Goal: Information Seeking & Learning: Learn about a topic

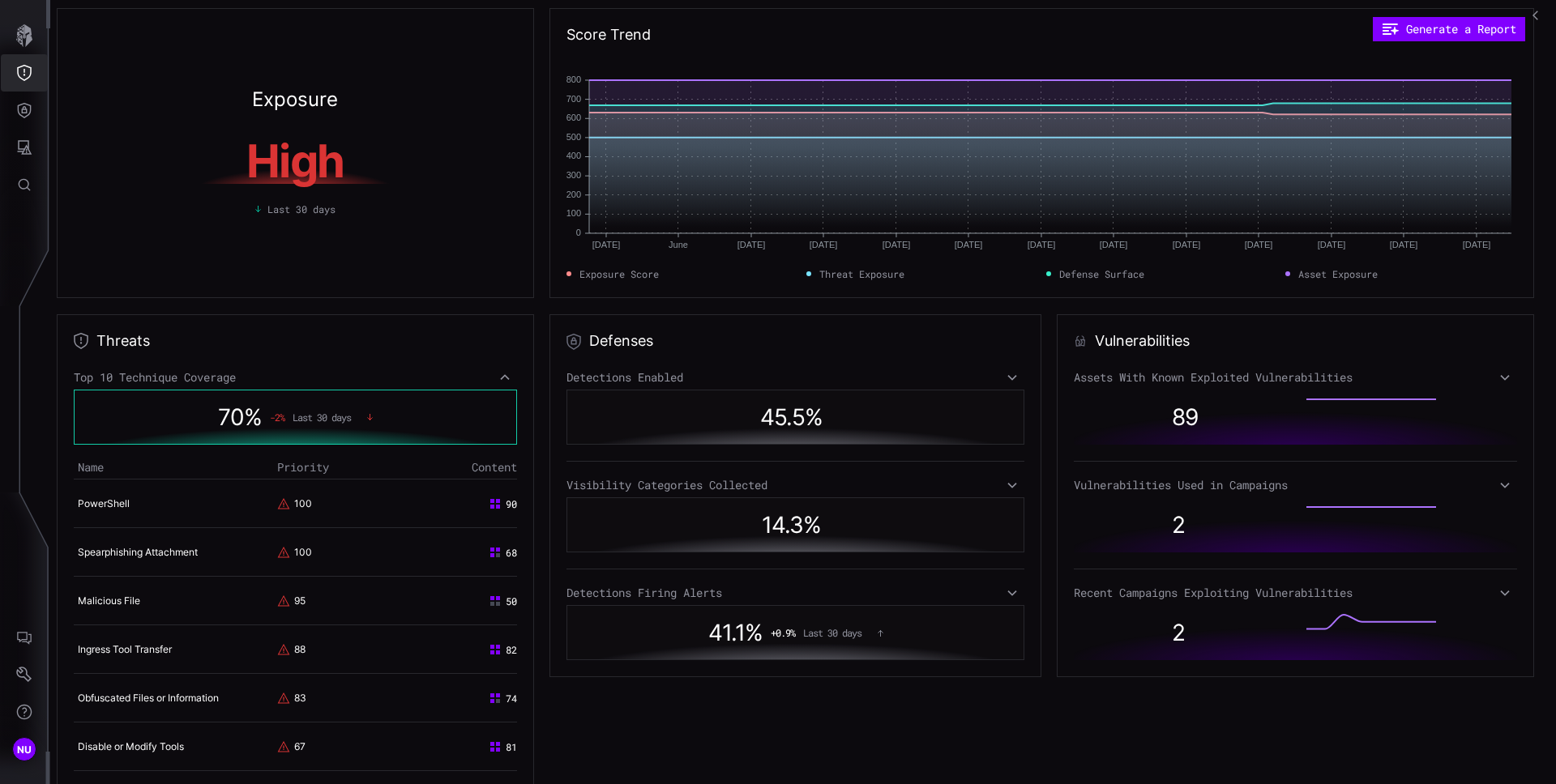
click at [21, 76] on icon "Threat Exposure" at bounding box center [24, 73] width 16 height 16
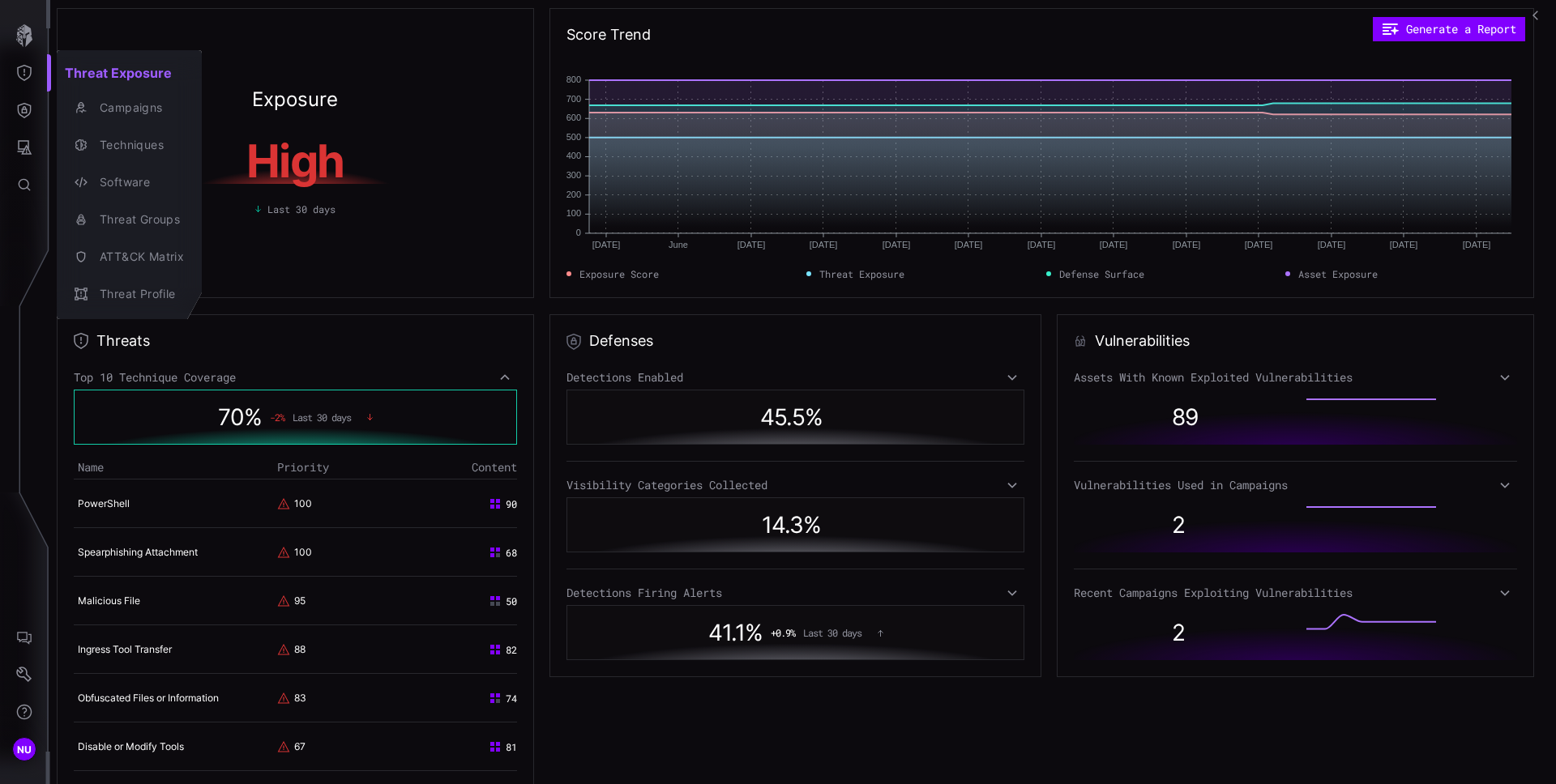
click at [419, 293] on div at bounding box center [778, 392] width 1556 height 784
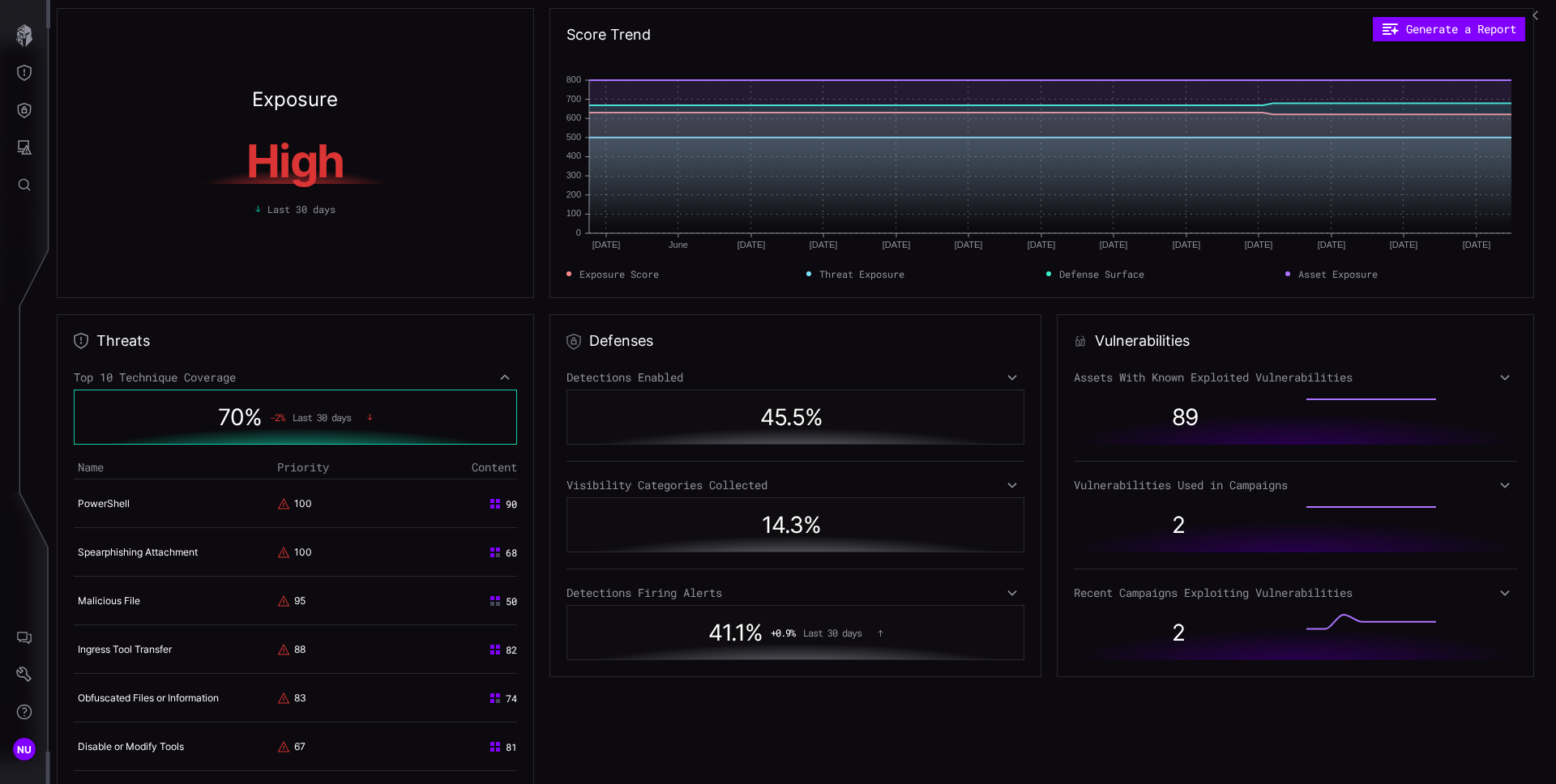
click at [1537, 20] on icon "button" at bounding box center [1538, 15] width 11 height 11
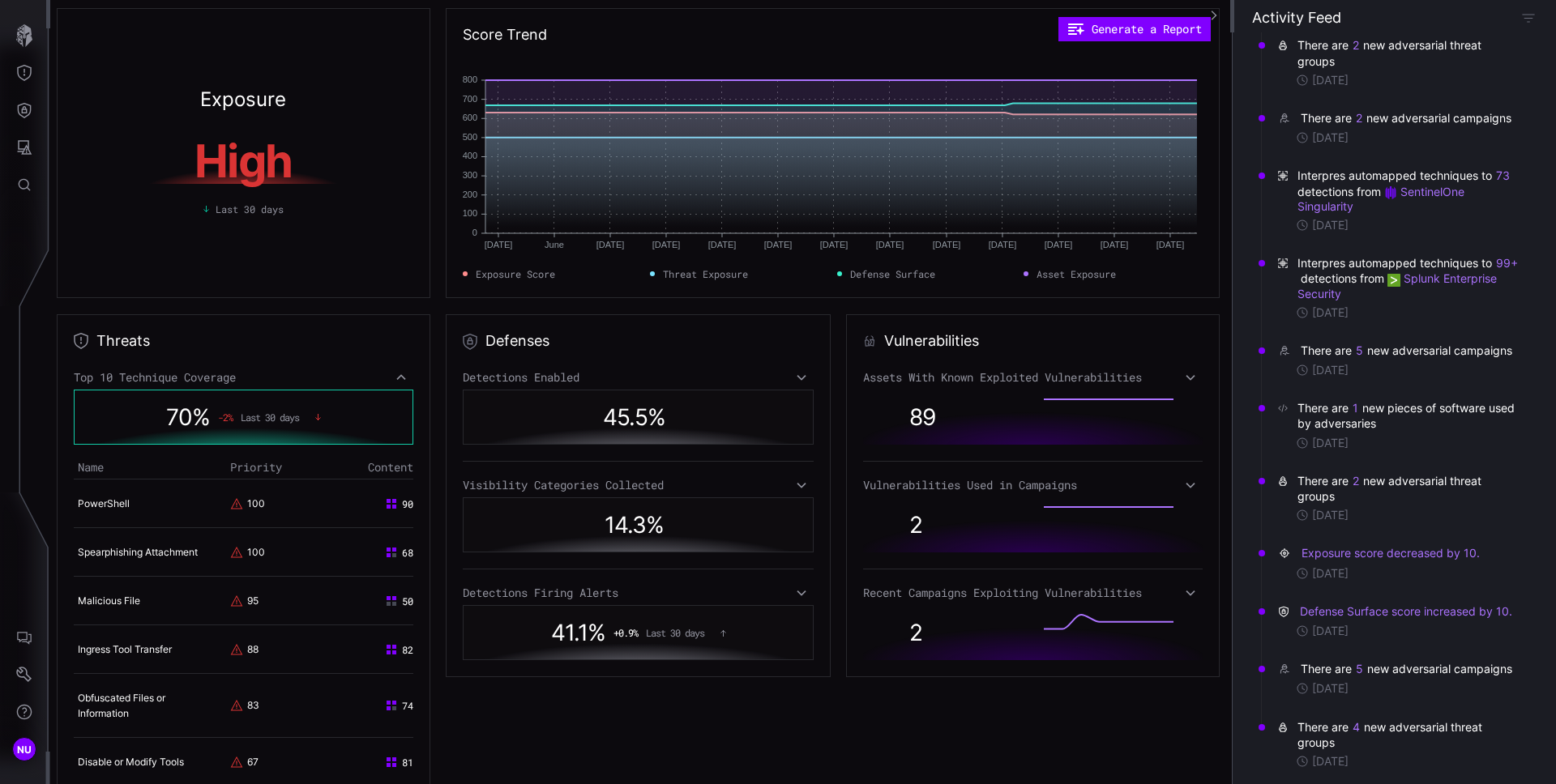
scroll to position [312, 0]
click at [1528, 19] on icon "button" at bounding box center [1529, 17] width 15 height 15
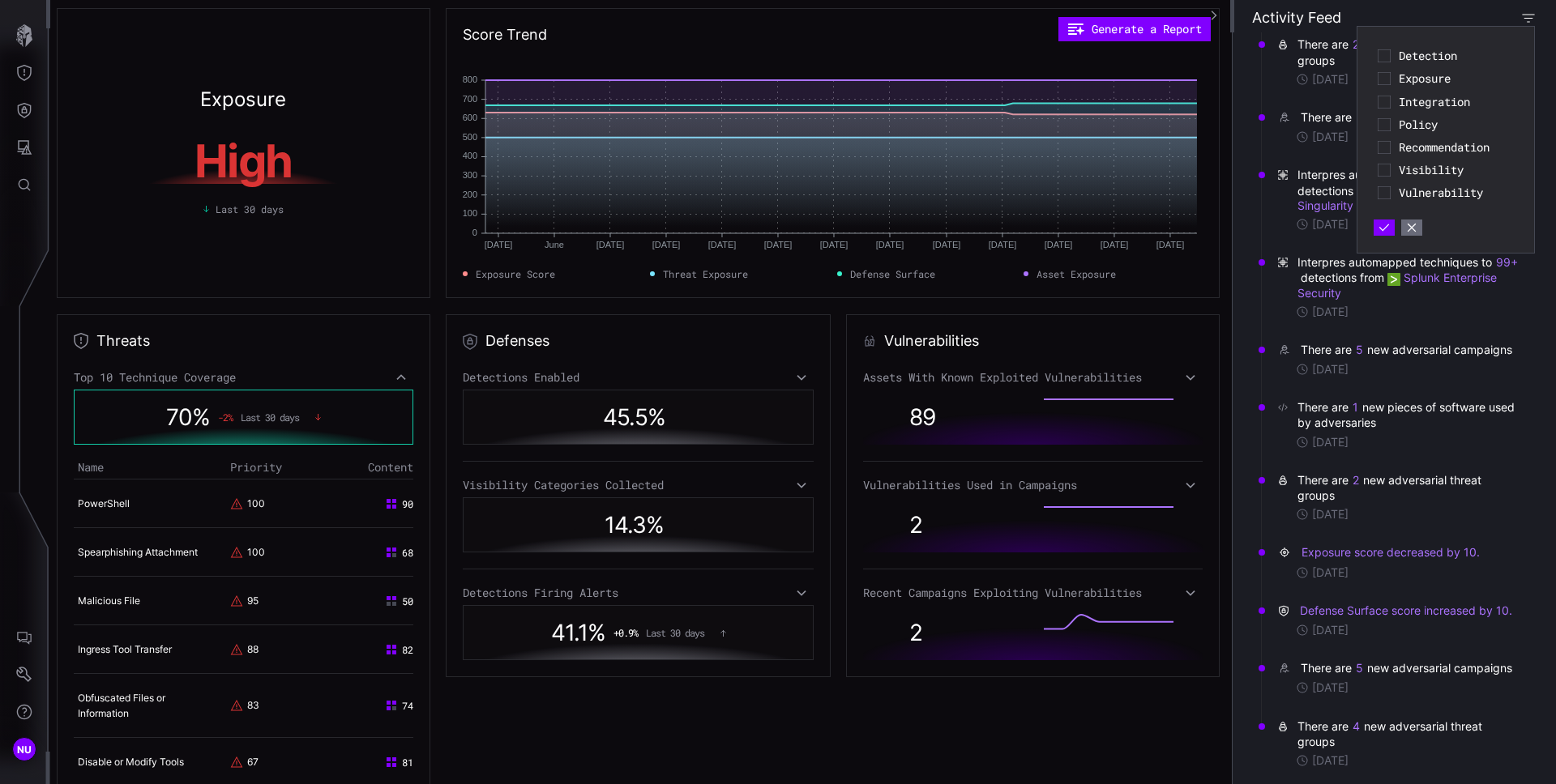
scroll to position [0, 0]
click at [1412, 231] on icon "button" at bounding box center [1412, 227] width 11 height 11
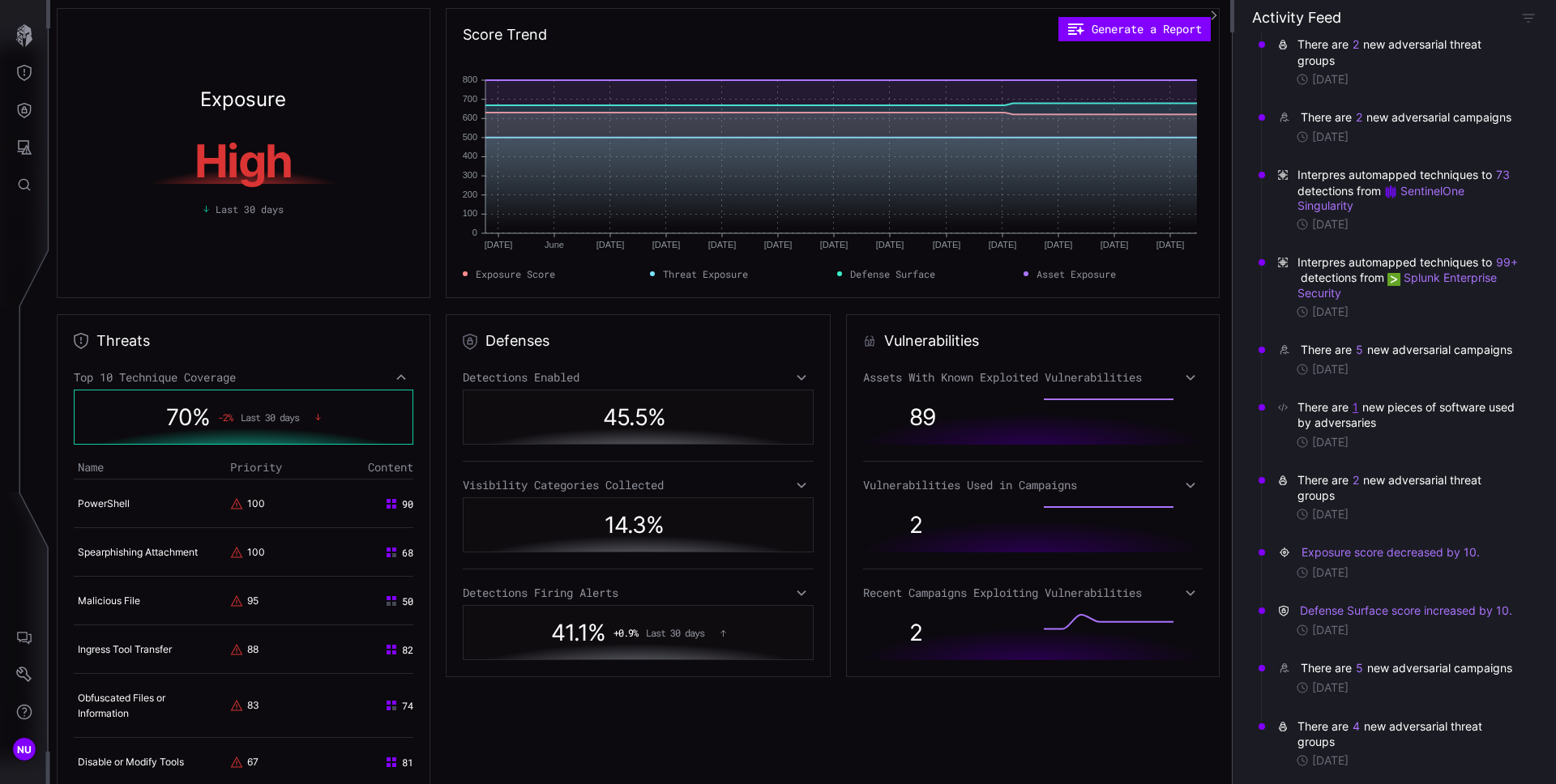
click at [1354, 416] on button "1" at bounding box center [1355, 407] width 8 height 16
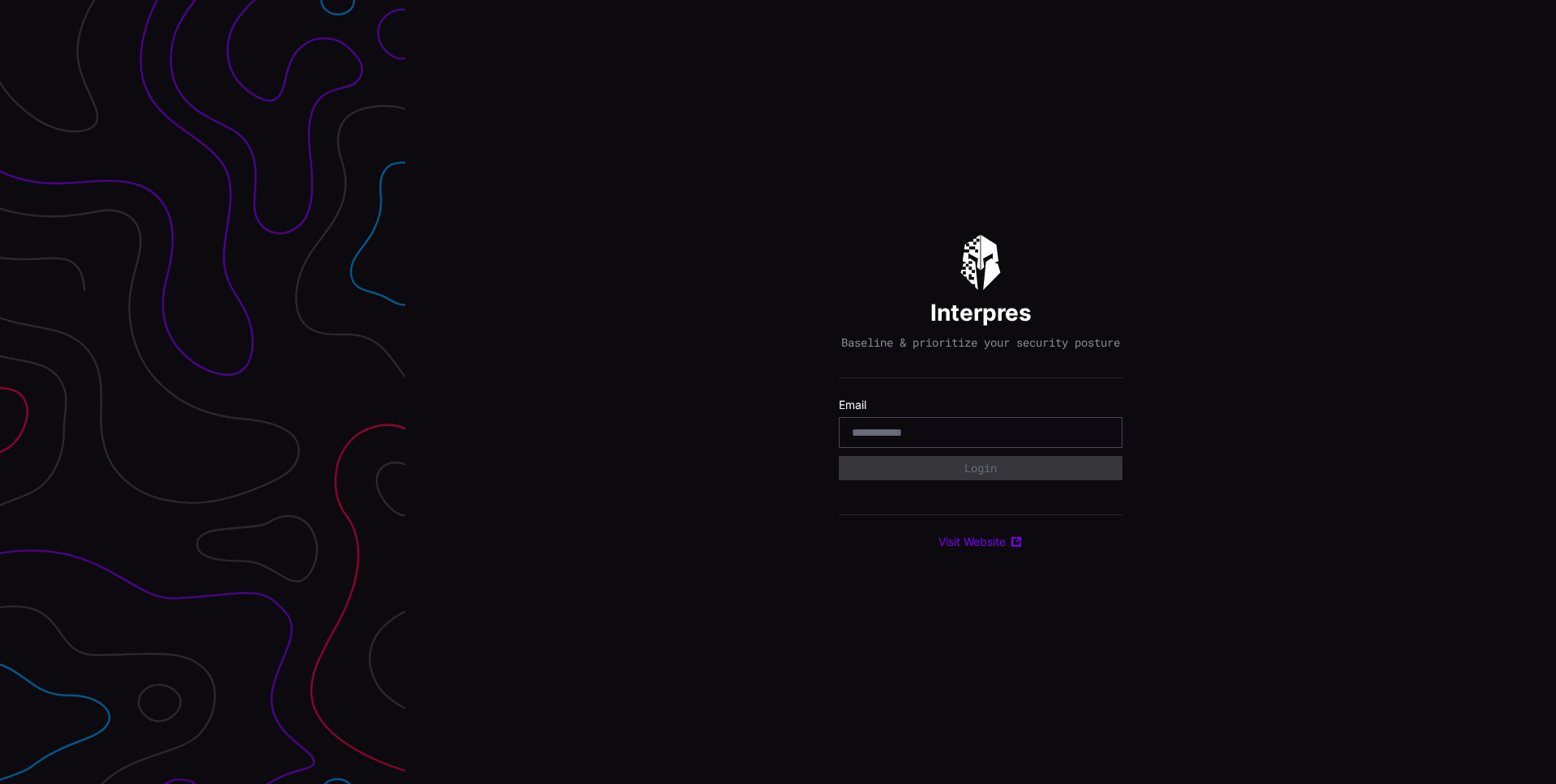
click at [957, 448] on div at bounding box center [981, 433] width 284 height 31
click at [948, 440] on input "email" at bounding box center [981, 432] width 258 height 15
type input "**********"
click at [994, 471] on button "Login" at bounding box center [981, 468] width 279 height 24
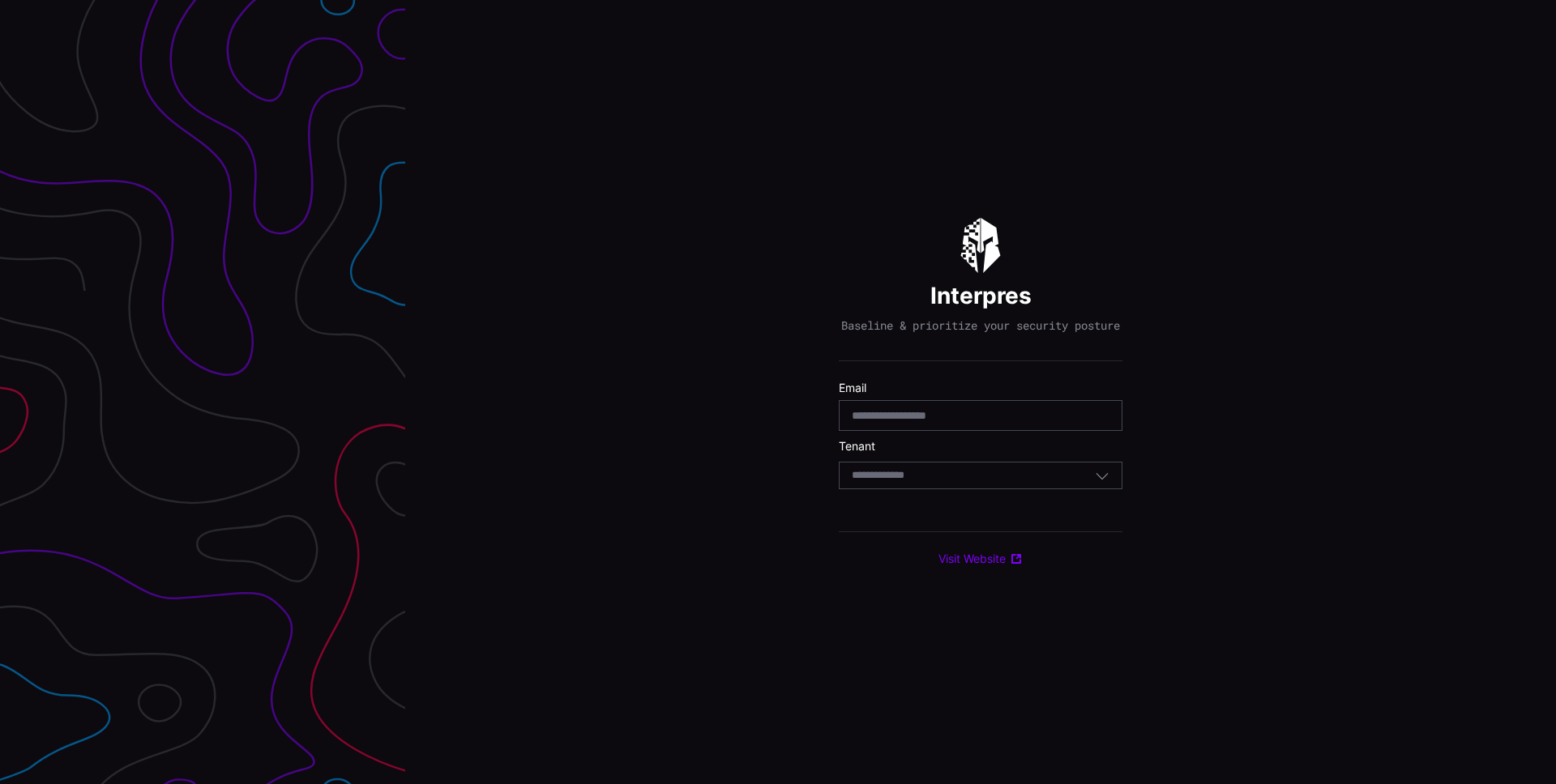
click at [986, 483] on div "Select Tenant" at bounding box center [973, 475] width 244 height 15
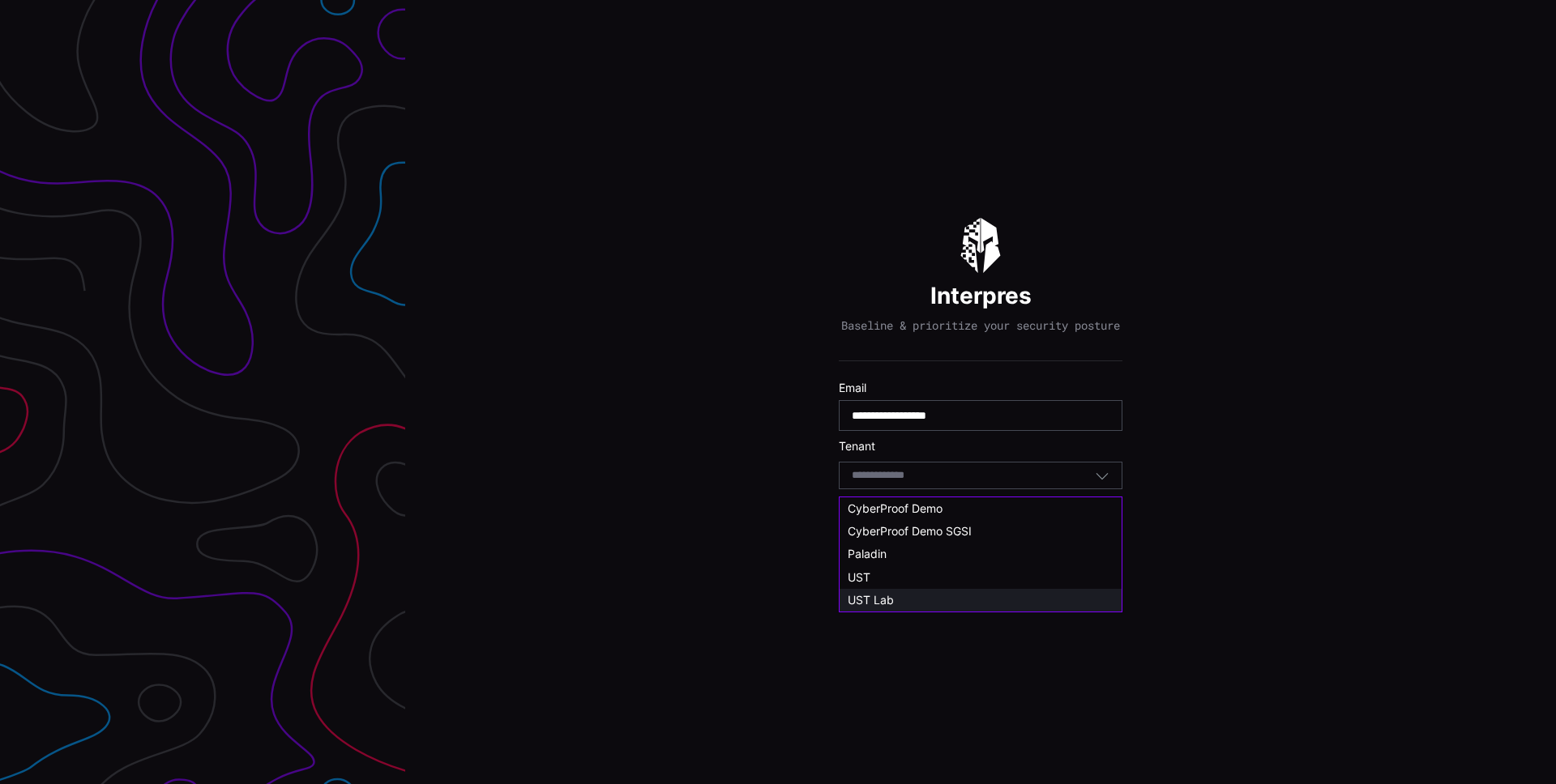
click at [944, 597] on div "UST Lab" at bounding box center [980, 600] width 266 height 15
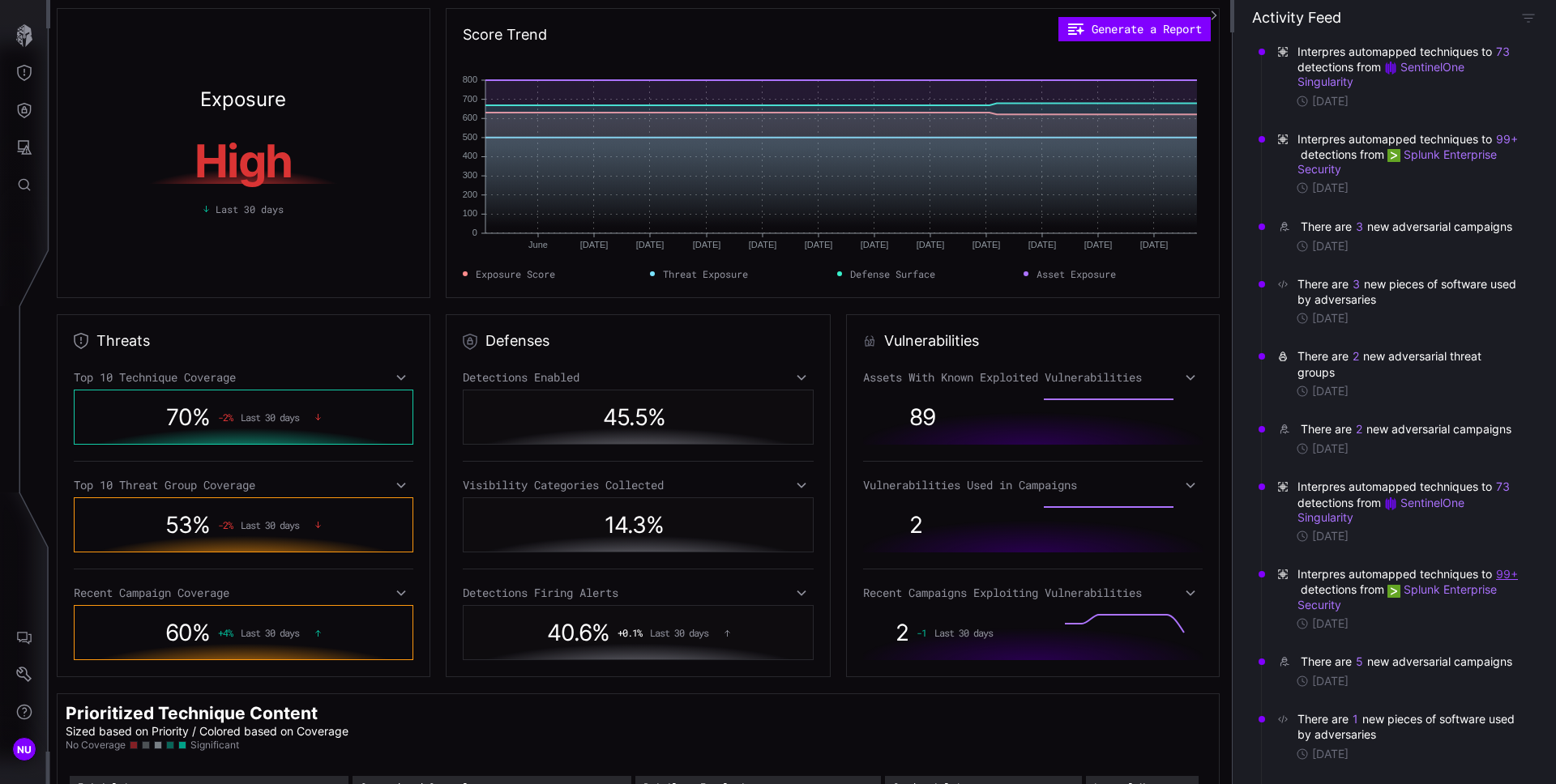
click at [1495, 582] on button "99+" at bounding box center [1507, 574] width 24 height 16
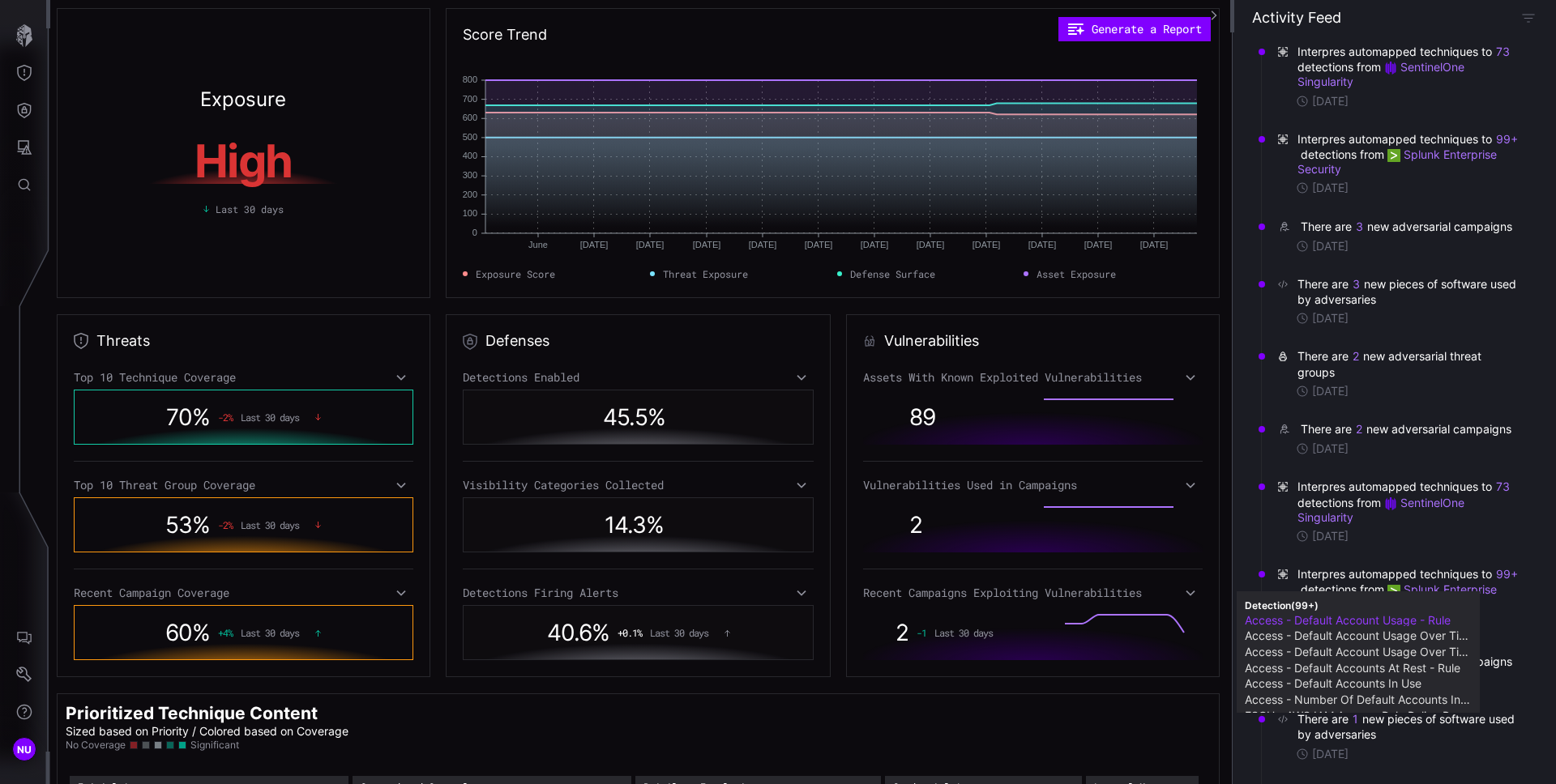
click at [1369, 619] on link "Access - Default Account Usage - Rule" at bounding box center [1359, 620] width 227 height 13
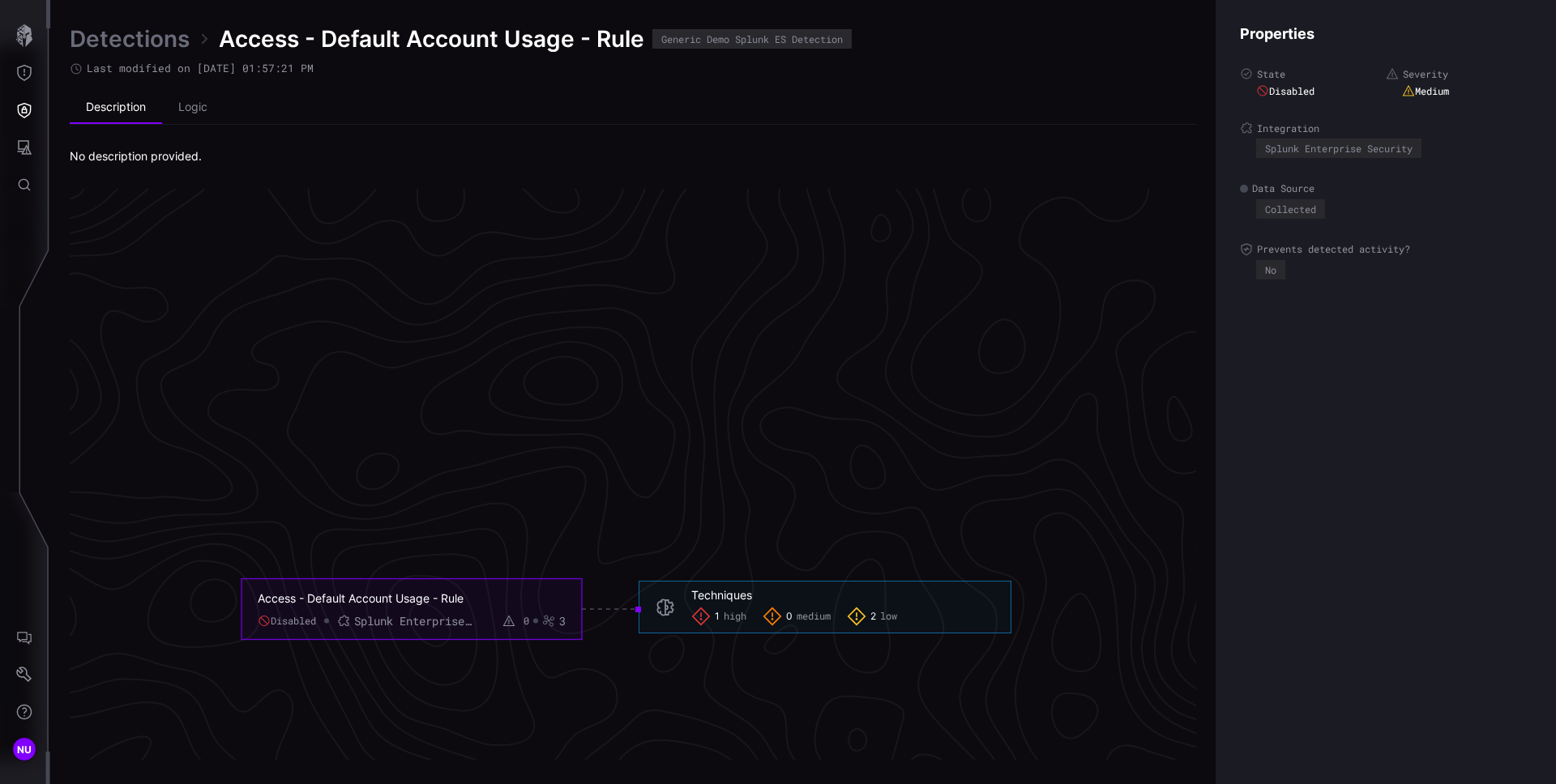
scroll to position [3250, 659]
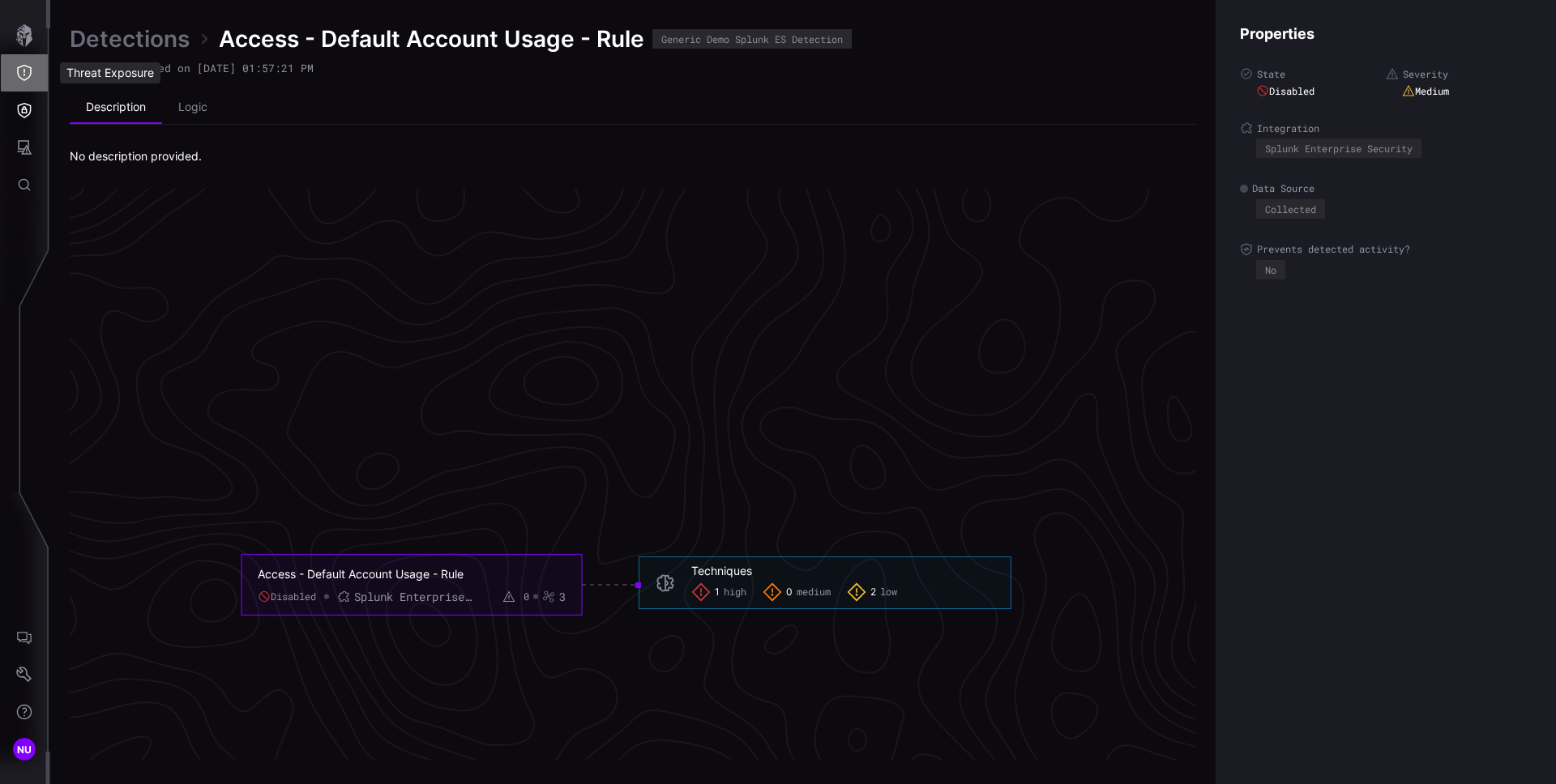
click at [26, 71] on icon "Threat Exposure" at bounding box center [24, 73] width 16 height 16
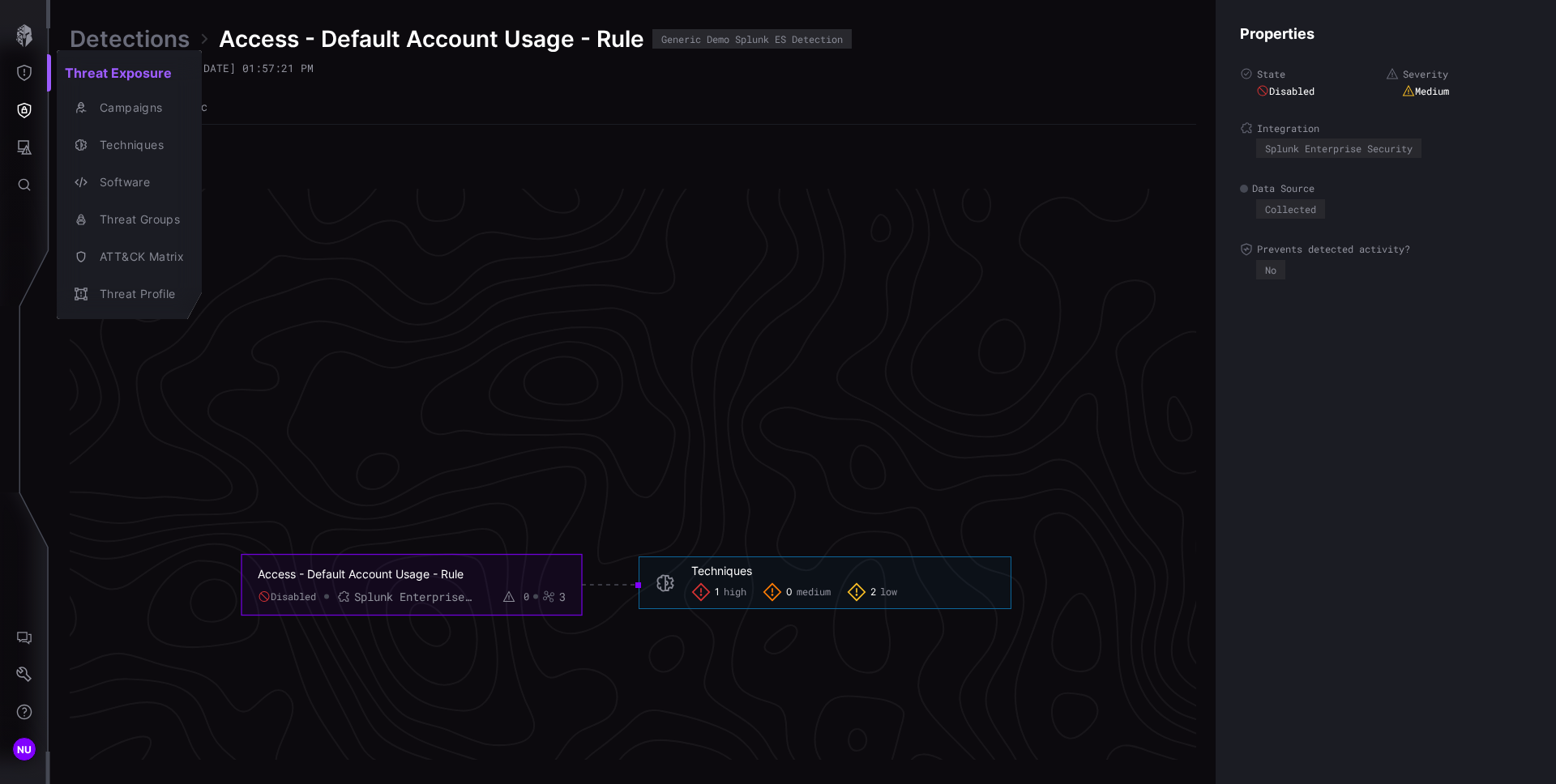
click at [19, 102] on div at bounding box center [778, 392] width 1556 height 784
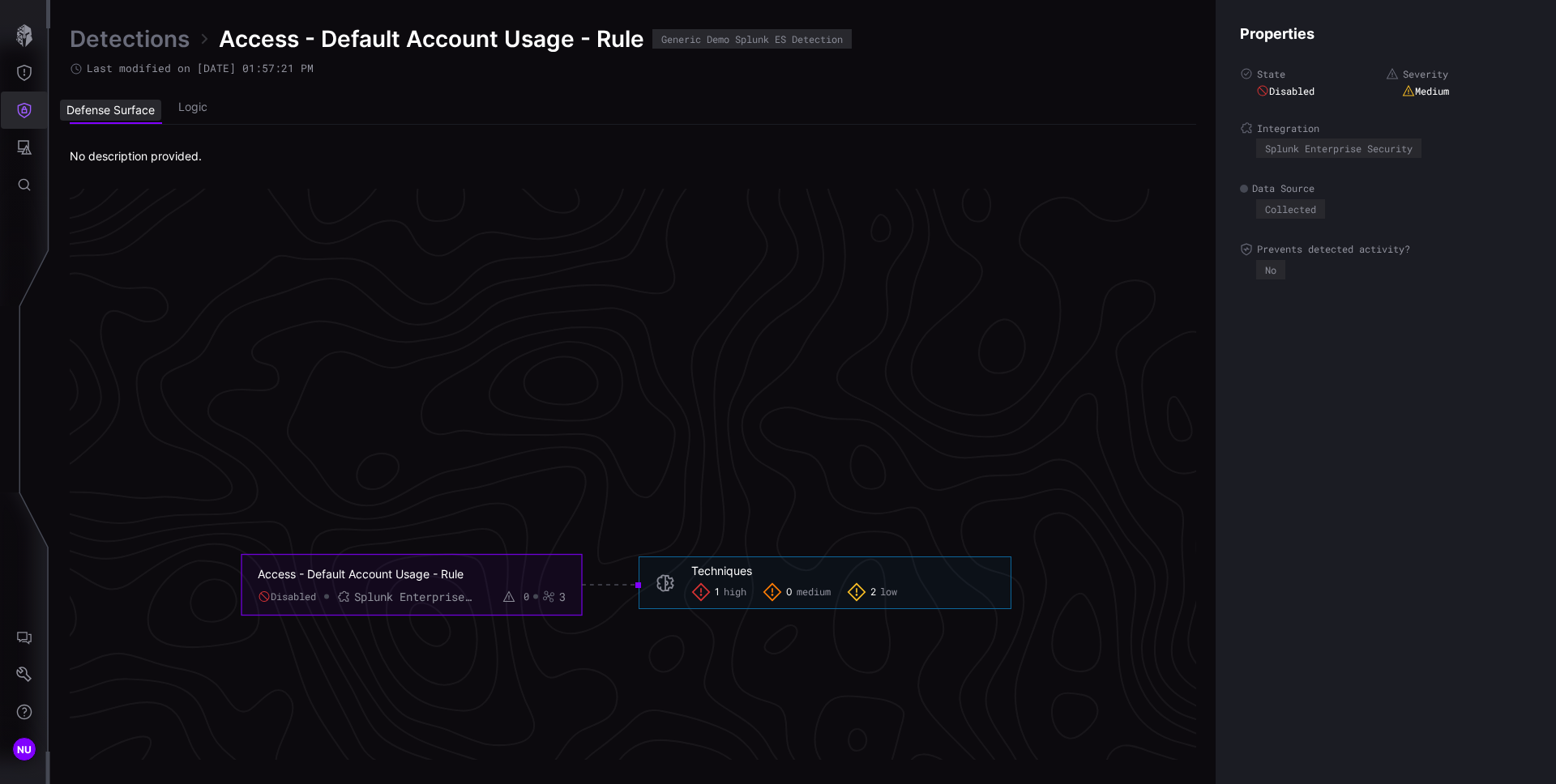
click at [24, 110] on icon "Defense Surface" at bounding box center [24, 110] width 16 height 16
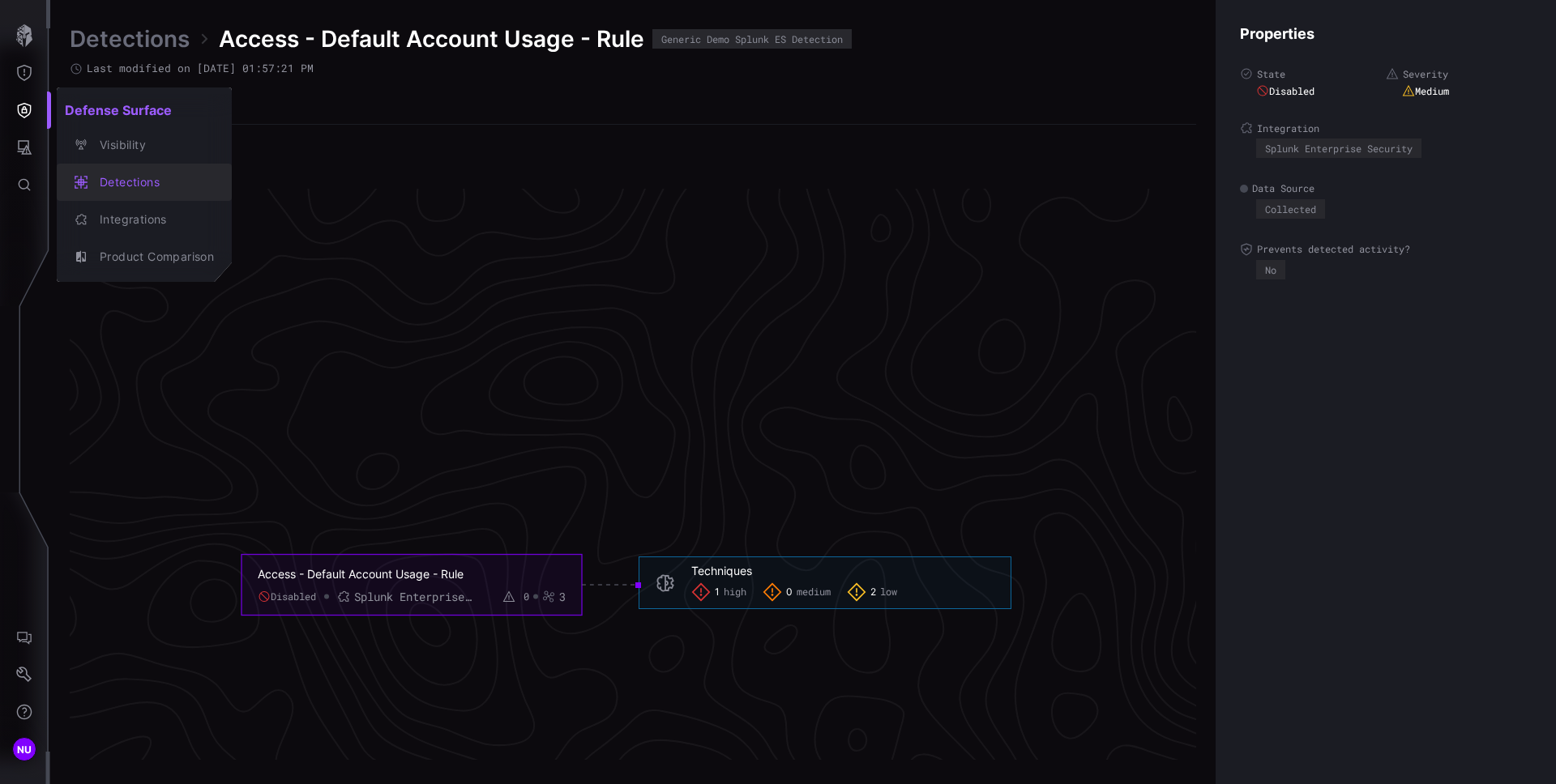
click at [134, 180] on div "Detections" at bounding box center [152, 183] width 122 height 20
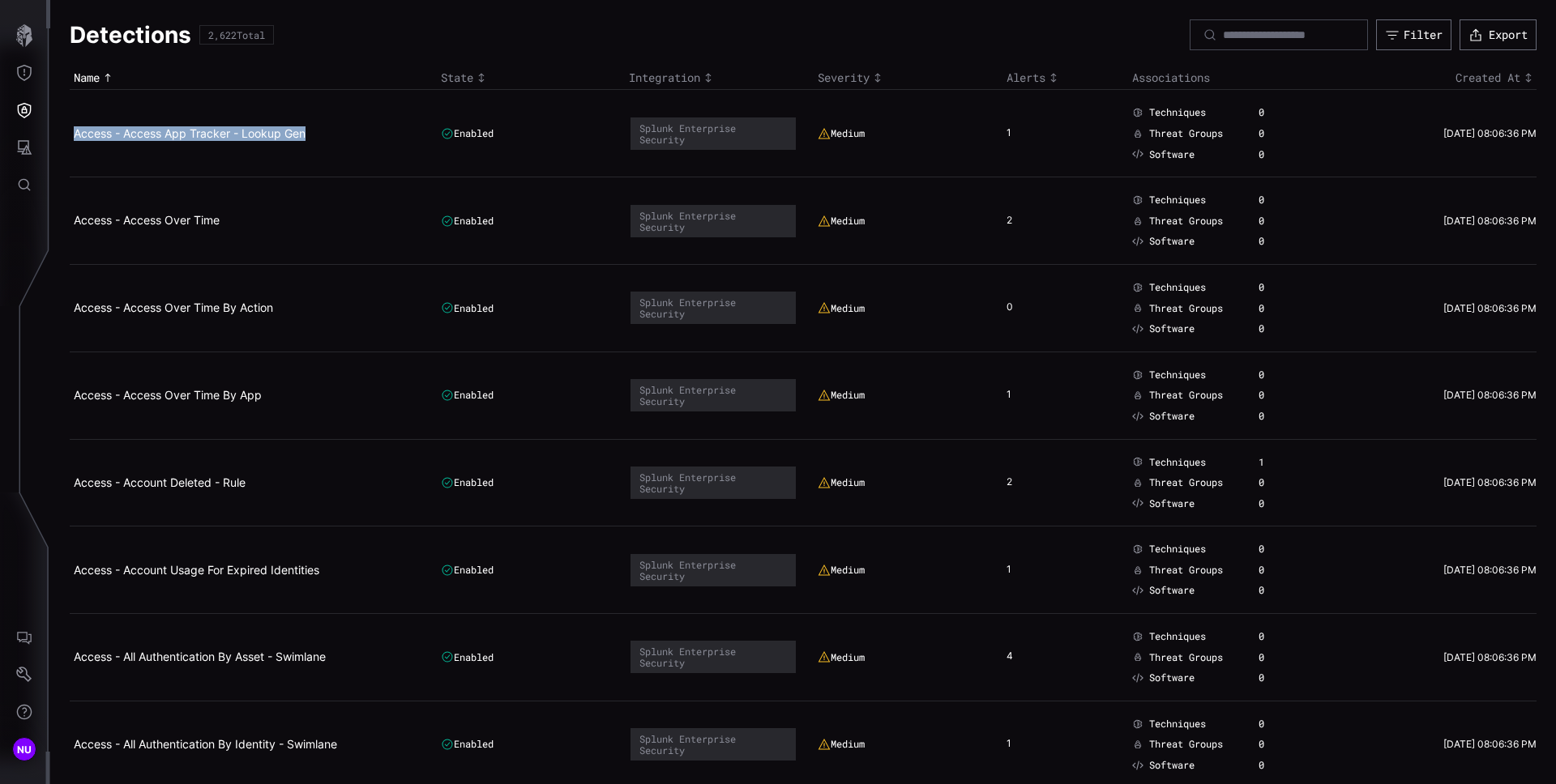
copy link "Access - Access App Tracker - Lookup Gen"
drag, startPoint x: 246, startPoint y: 151, endPoint x: 71, endPoint y: 136, distance: 175.6
click at [71, 136] on td "Access - Access App Tracker - Lookup Gen" at bounding box center [254, 133] width 367 height 87
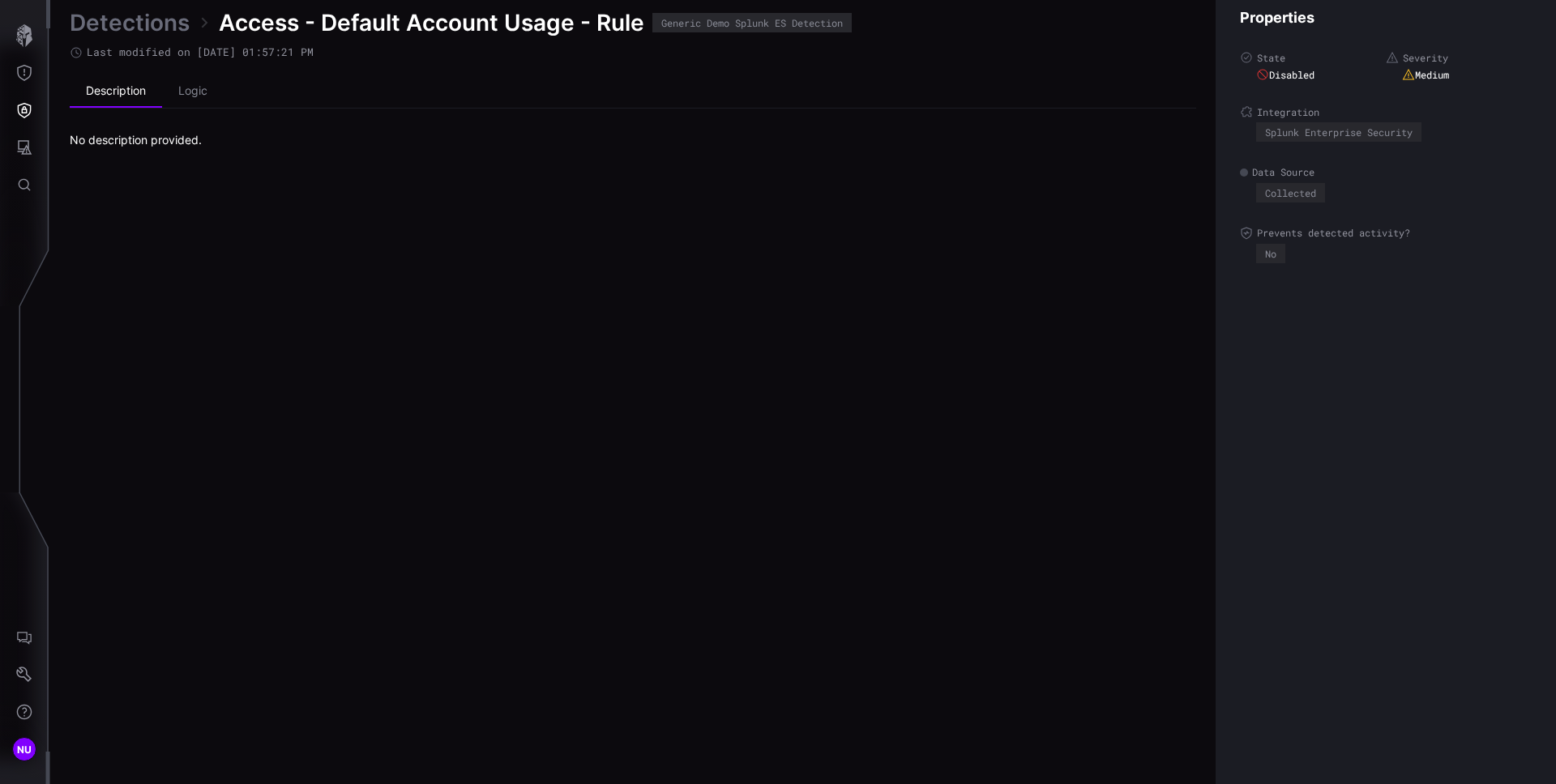
scroll to position [3366, 659]
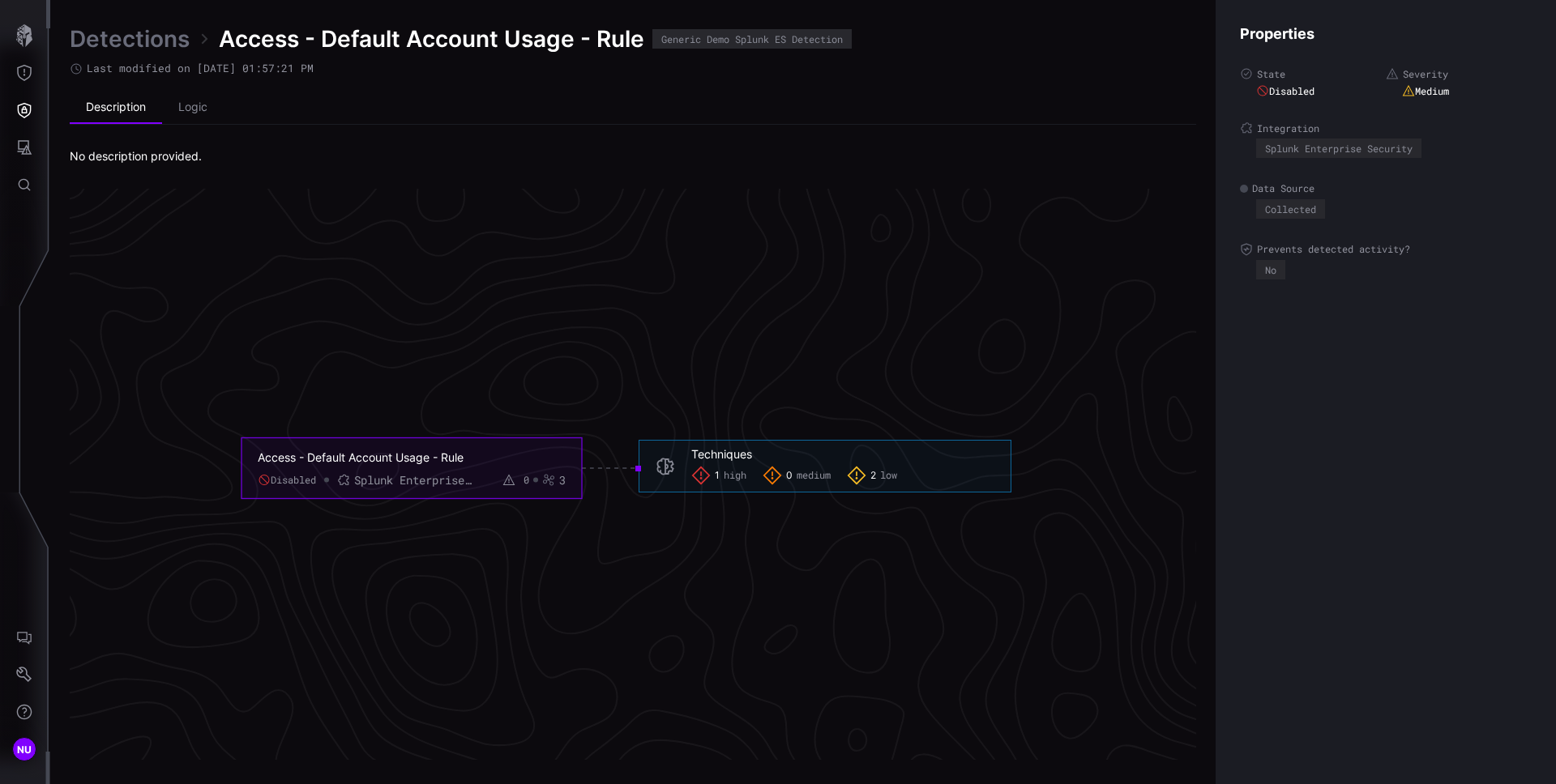
click at [131, 42] on link "Detections" at bounding box center [130, 38] width 120 height 29
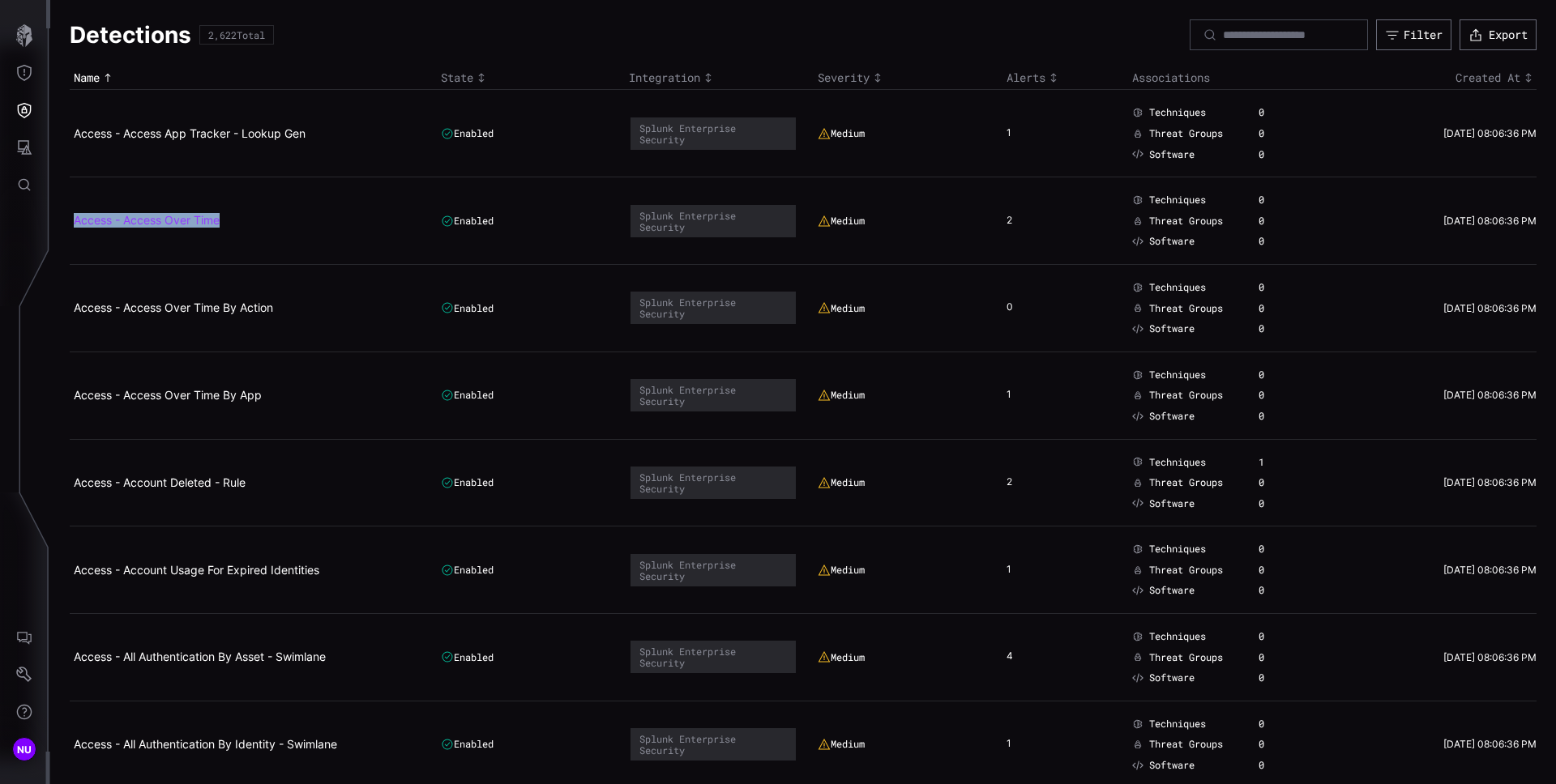
copy link "Access - Access Over Time"
drag, startPoint x: 227, startPoint y: 234, endPoint x: 77, endPoint y: 216, distance: 151.1
click at [77, 216] on td "Access - Access Over Time" at bounding box center [254, 221] width 367 height 87
copy link "Access - Access Over Time By Action"
drag, startPoint x: 294, startPoint y: 326, endPoint x: 73, endPoint y: 302, distance: 222.3
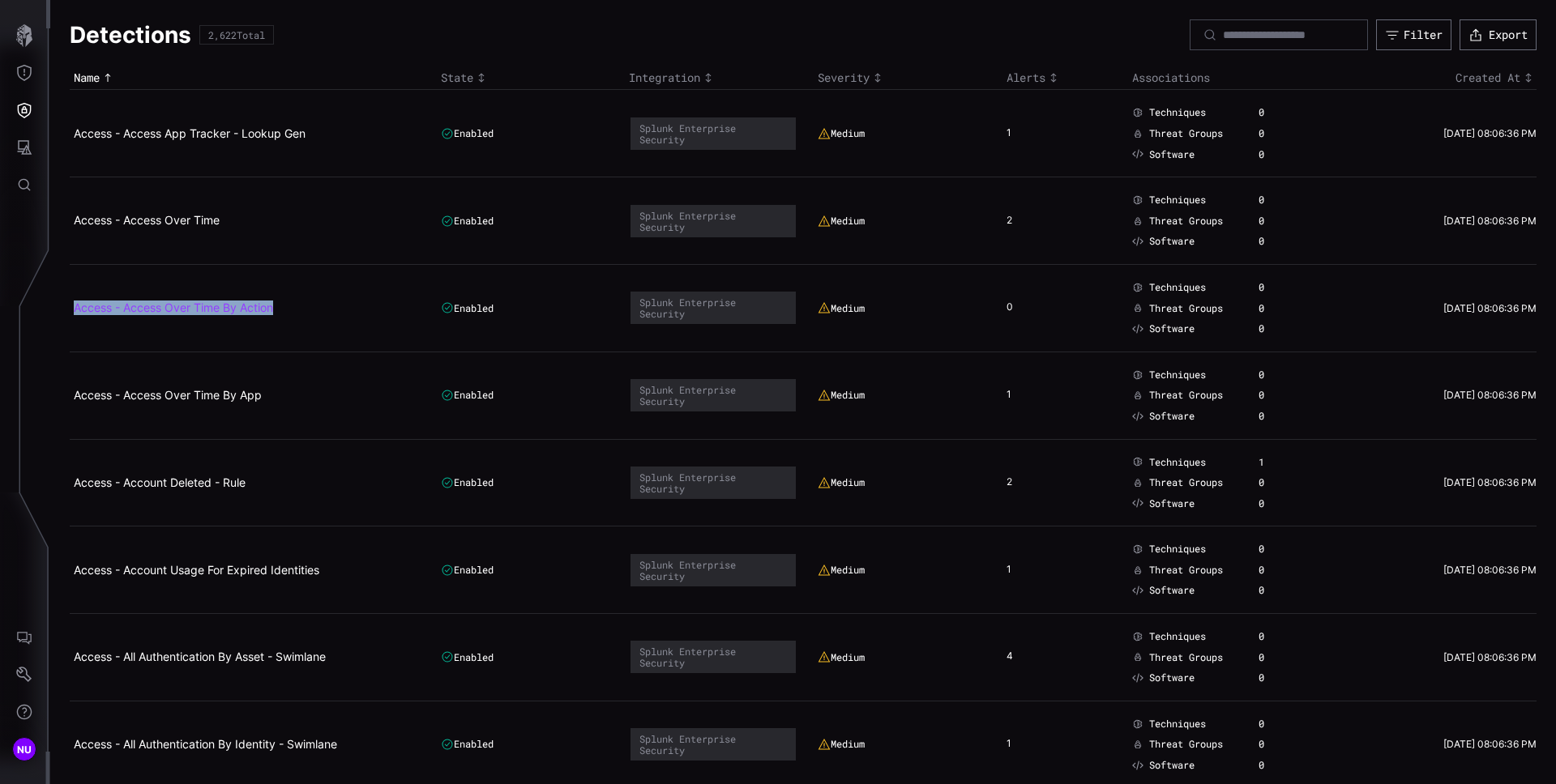
click at [73, 302] on td "Access - Access Over Time By Action" at bounding box center [254, 307] width 367 height 87
copy link "Access - Account Deleted - Rule"
click at [70, 484] on td "Access - Account Deleted - Rule" at bounding box center [254, 483] width 367 height 87
copy link "Access - Account Deleted - Rule"
drag, startPoint x: 268, startPoint y: 500, endPoint x: 74, endPoint y: 483, distance: 194.7
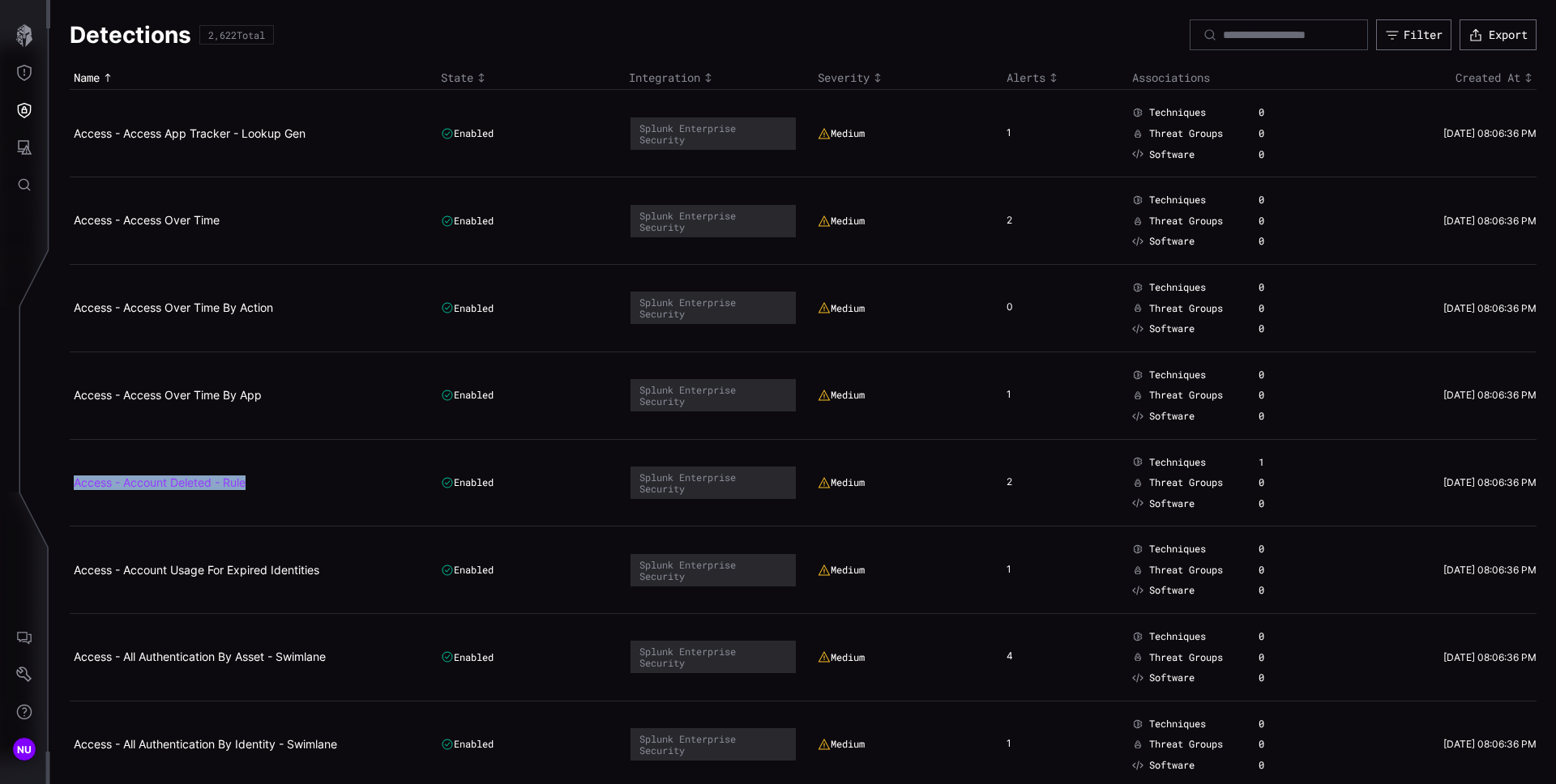
click at [74, 483] on td "Access - Account Deleted - Rule" at bounding box center [254, 483] width 367 height 87
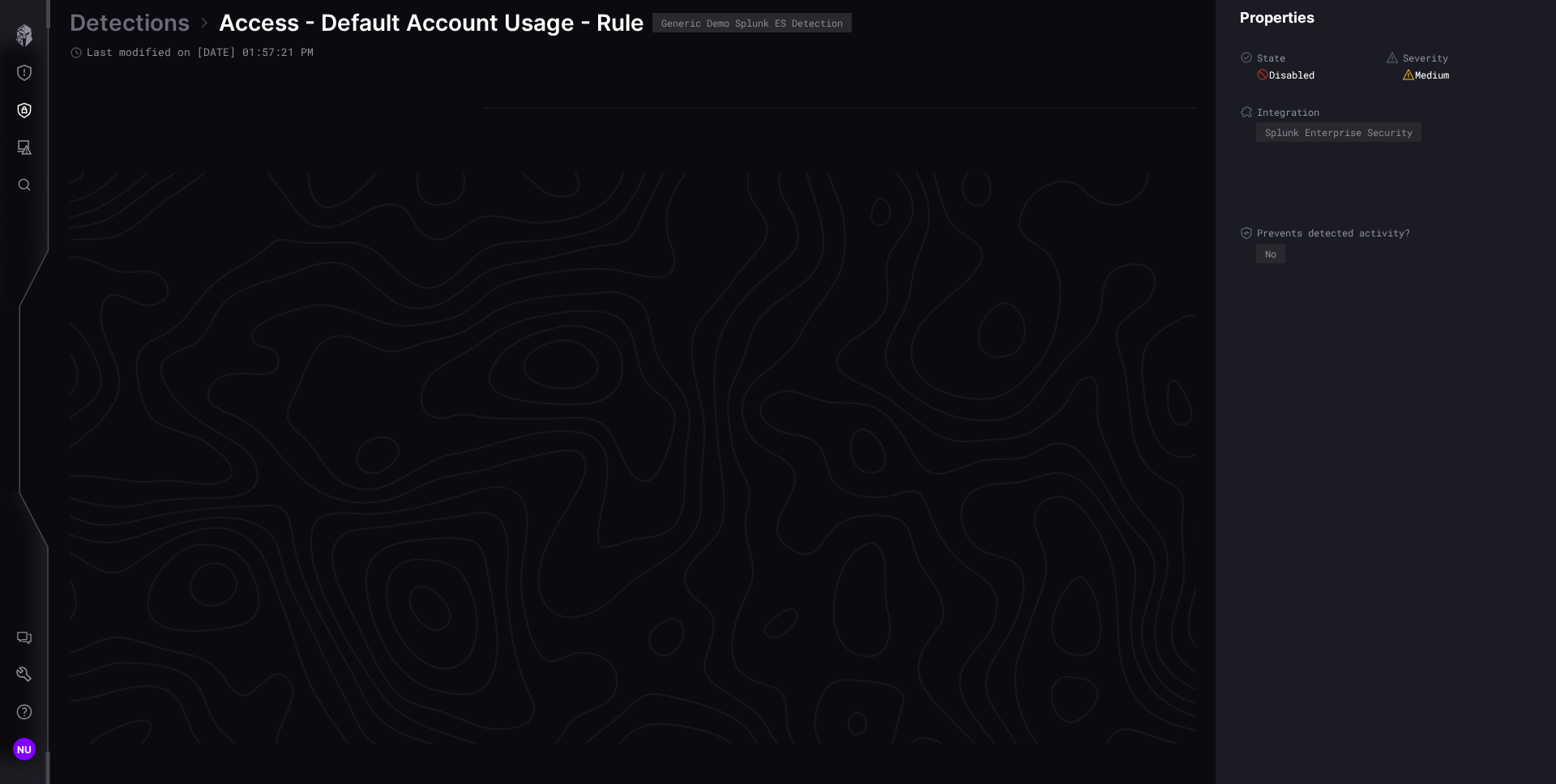
scroll to position [3366, 659]
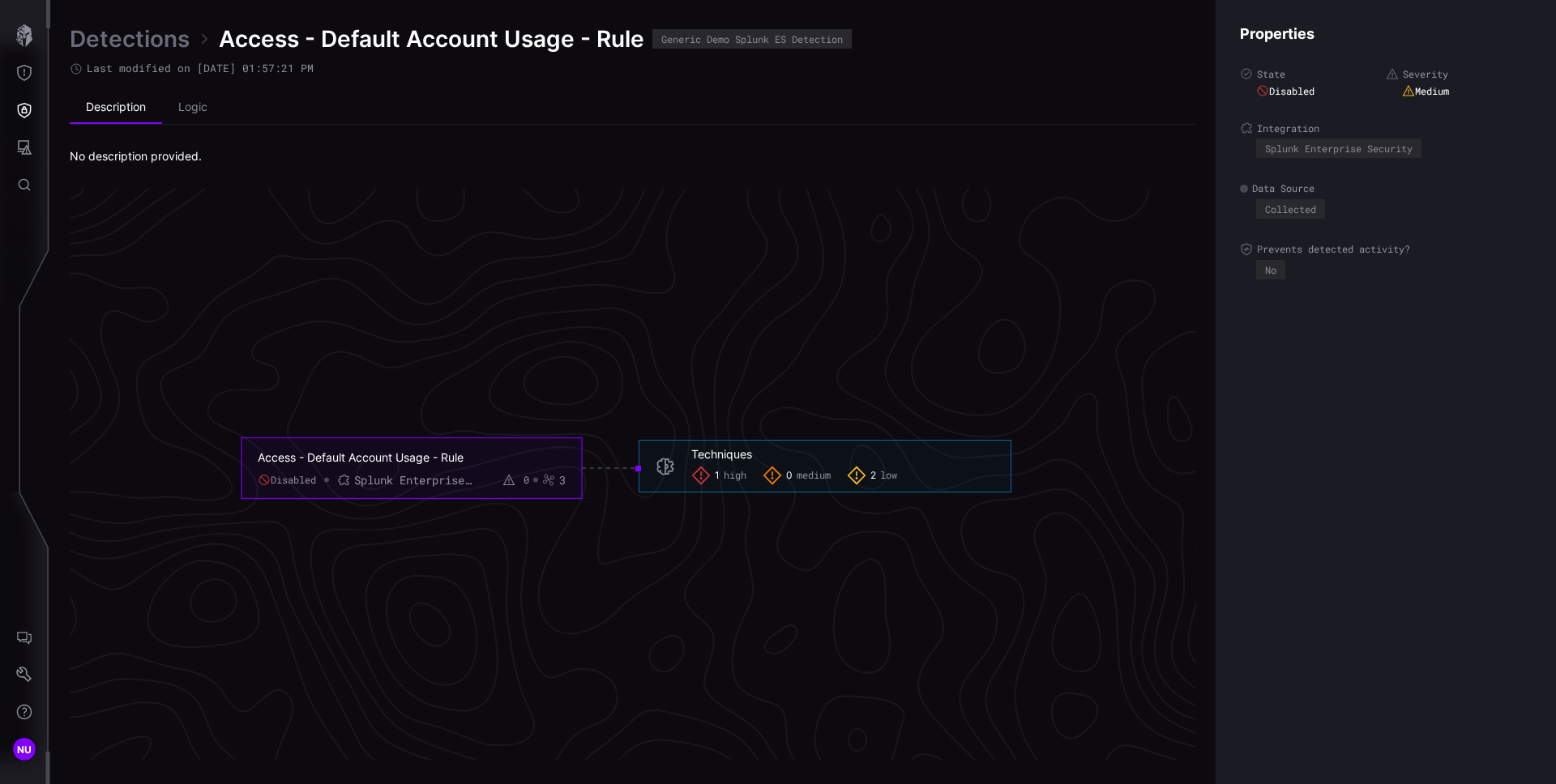
click at [108, 9] on div "Detections Access - Default Account Usage - Rule Generic Demo Splunk ES Detecti…" at bounding box center [803, 392] width 1506 height 784
click at [108, 26] on link "Detections" at bounding box center [130, 38] width 120 height 29
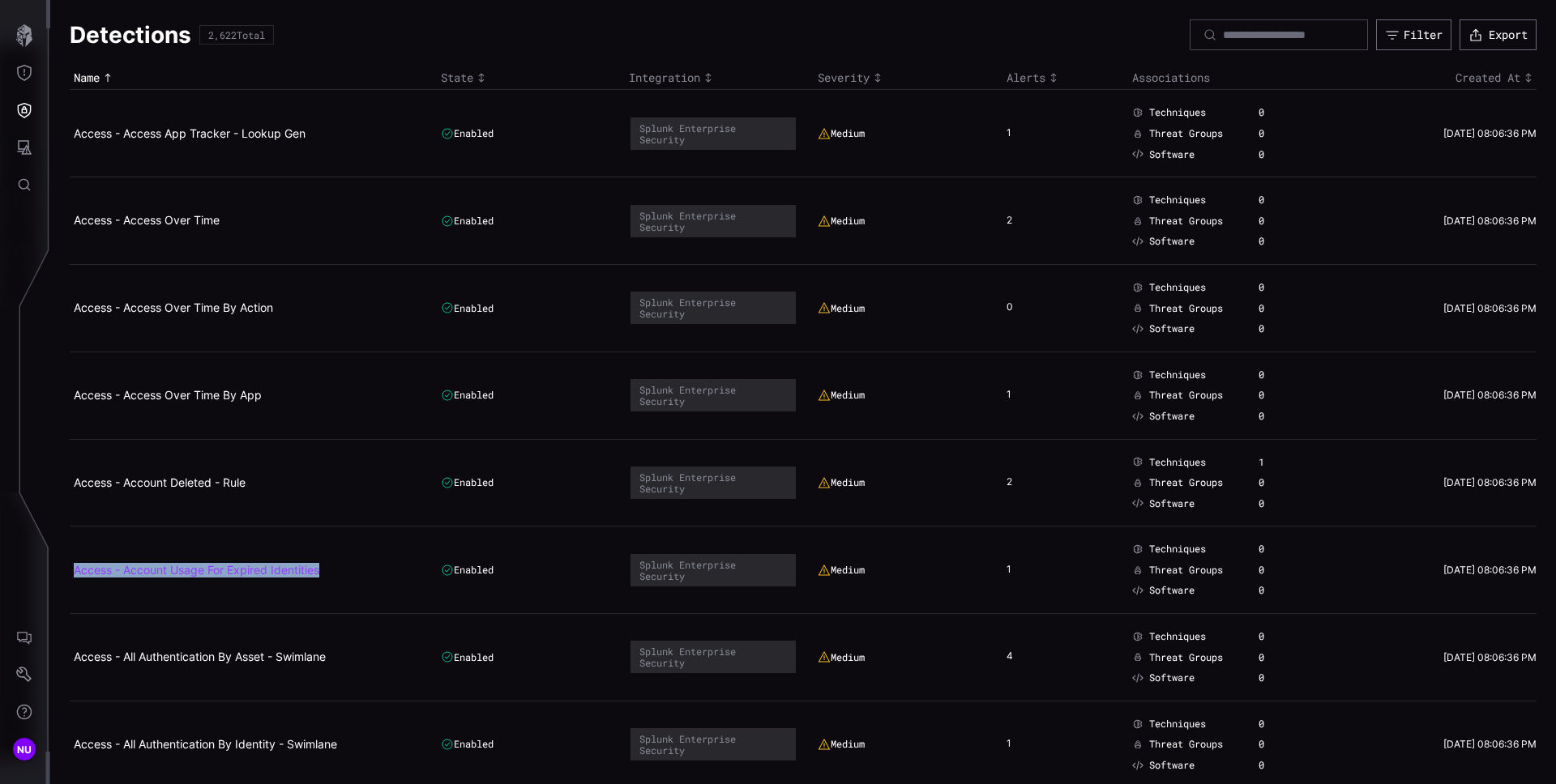
copy link "Access - Account Usage For Expired Identities"
click at [26, 74] on icon "Threat Exposure" at bounding box center [24, 73] width 16 height 16
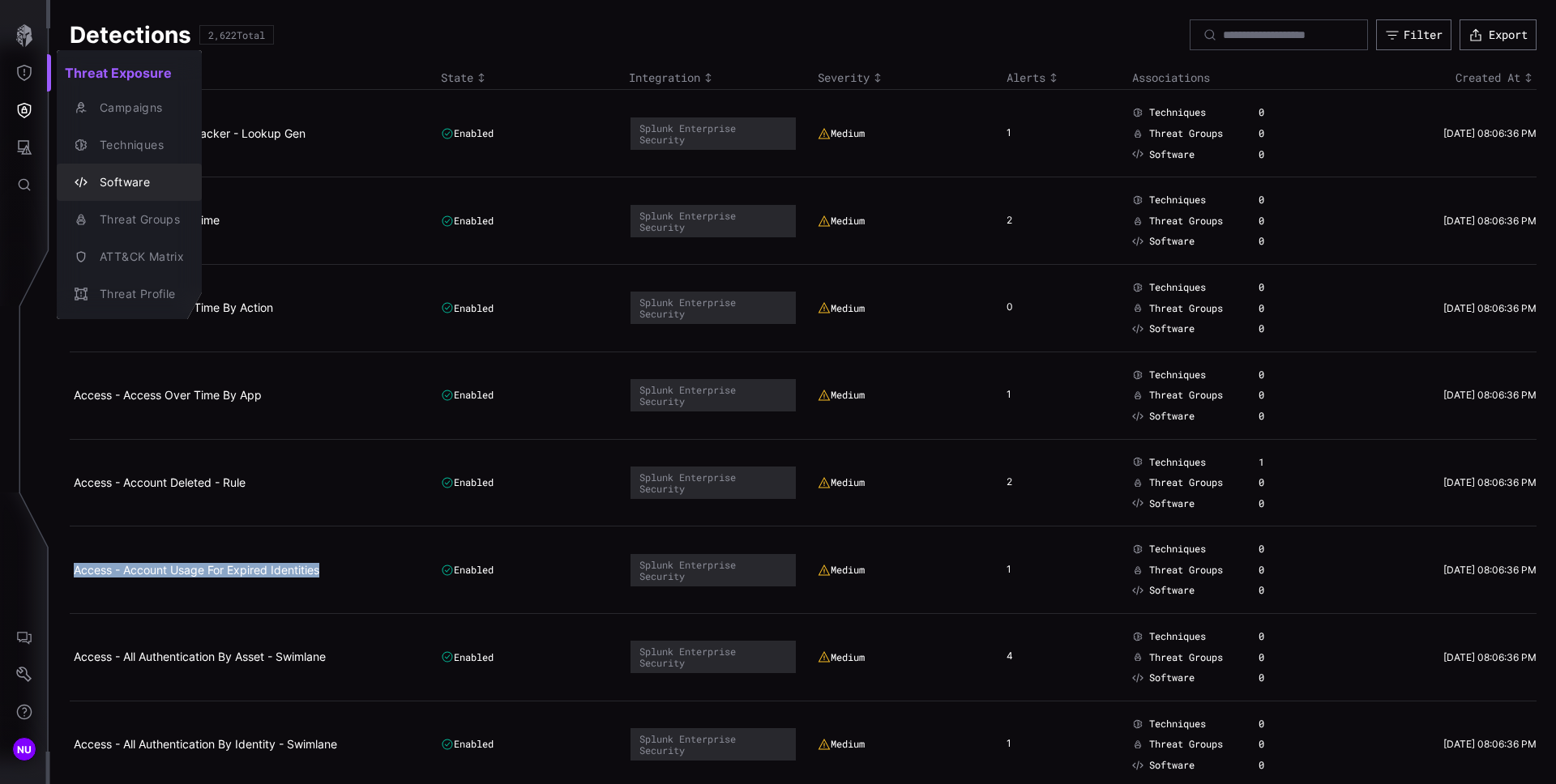
click at [151, 174] on div "Software" at bounding box center [138, 183] width 92 height 20
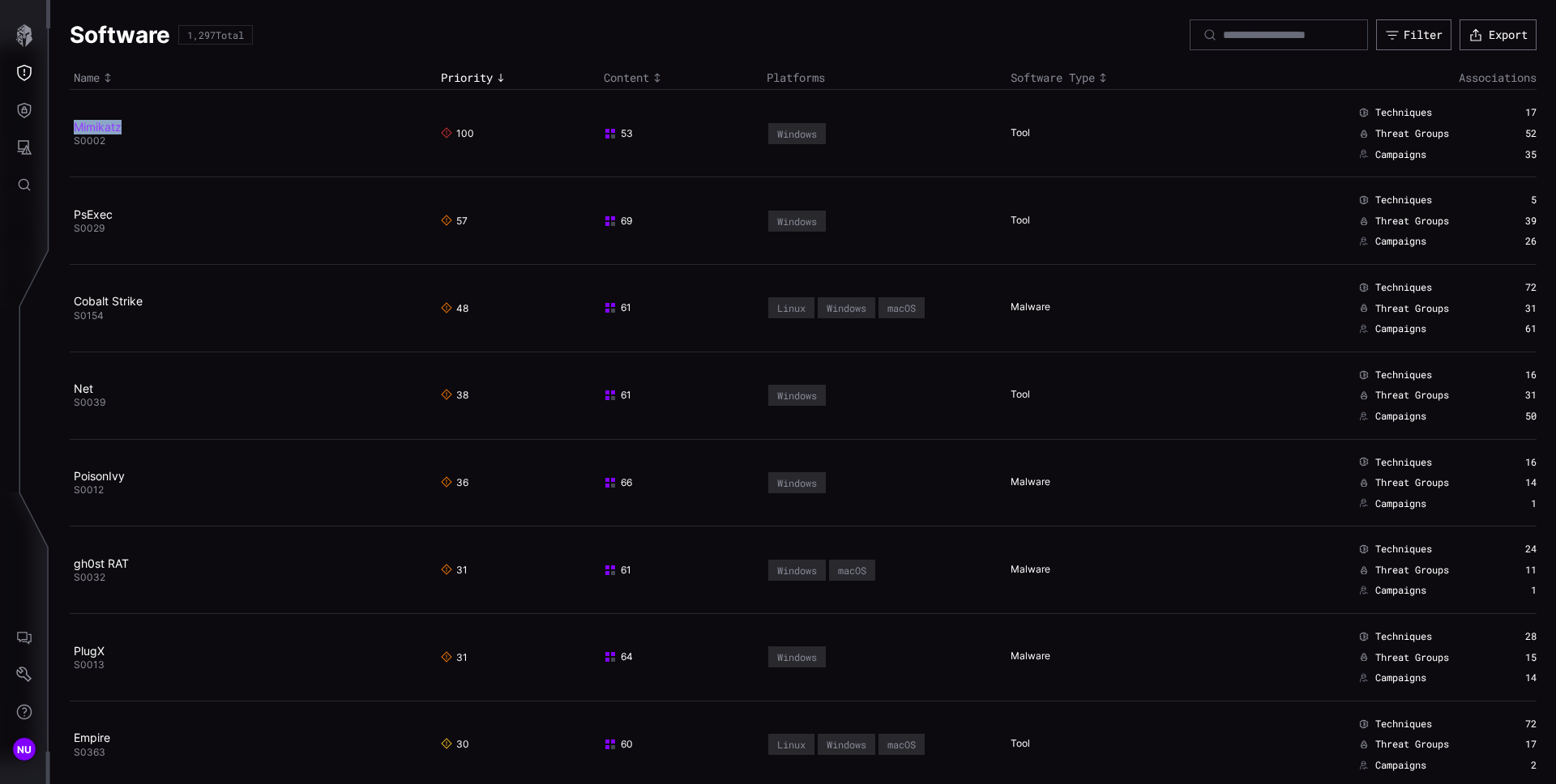
copy link "Mimikatz"
drag, startPoint x: 143, startPoint y: 128, endPoint x: 74, endPoint y: 124, distance: 69.1
click at [74, 124] on h2 "Mimikatz" at bounding box center [247, 126] width 347 height 15
copy link "PsExec"
drag, startPoint x: 132, startPoint y: 218, endPoint x: 75, endPoint y: 214, distance: 57.1
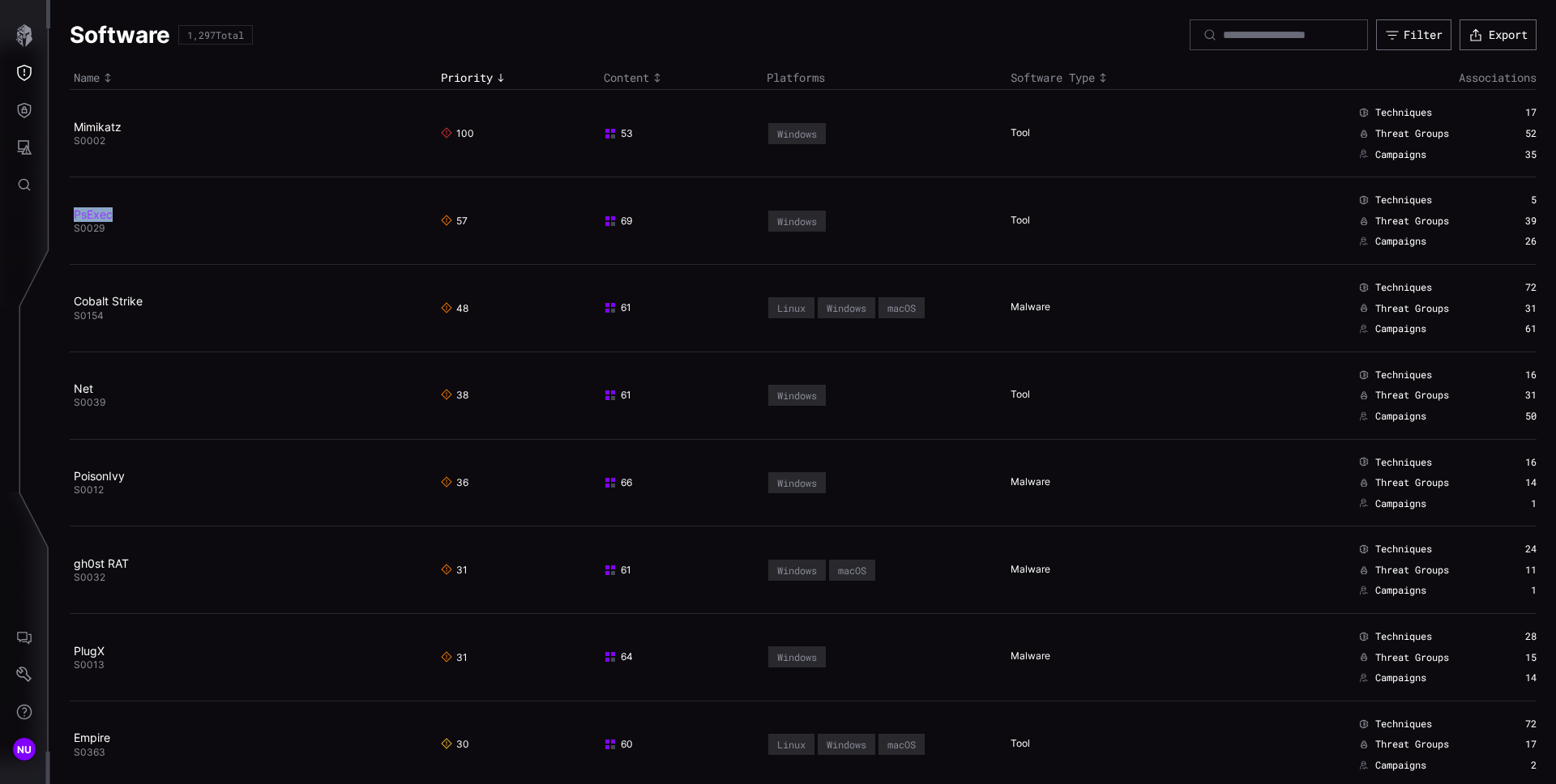
click at [75, 214] on h2 "PsExec" at bounding box center [247, 214] width 347 height 15
drag, startPoint x: 171, startPoint y: 306, endPoint x: 74, endPoint y: 301, distance: 97.1
click at [74, 301] on h2 "Cobalt Strike" at bounding box center [247, 301] width 347 height 15
copy link "Cobalt Strike"
copy link "Net"
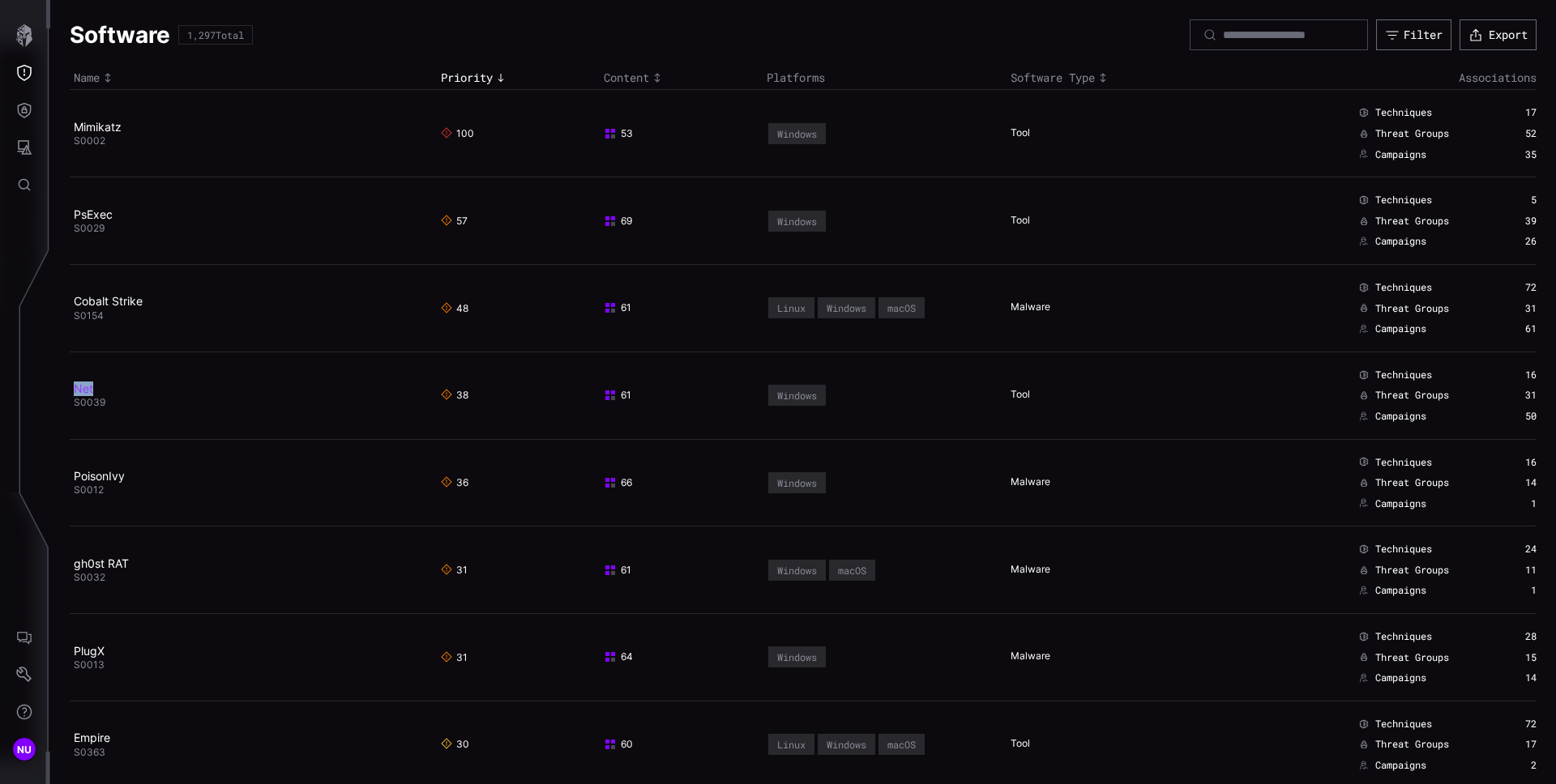
drag, startPoint x: 114, startPoint y: 391, endPoint x: 73, endPoint y: 389, distance: 41.0
click at [73, 389] on h2 "Net" at bounding box center [247, 389] width 347 height 15
copy link "PoisonIvy"
drag, startPoint x: 138, startPoint y: 479, endPoint x: 71, endPoint y: 479, distance: 67.0
click at [71, 479] on td "PoisonIvy S0012" at bounding box center [254, 483] width 367 height 87
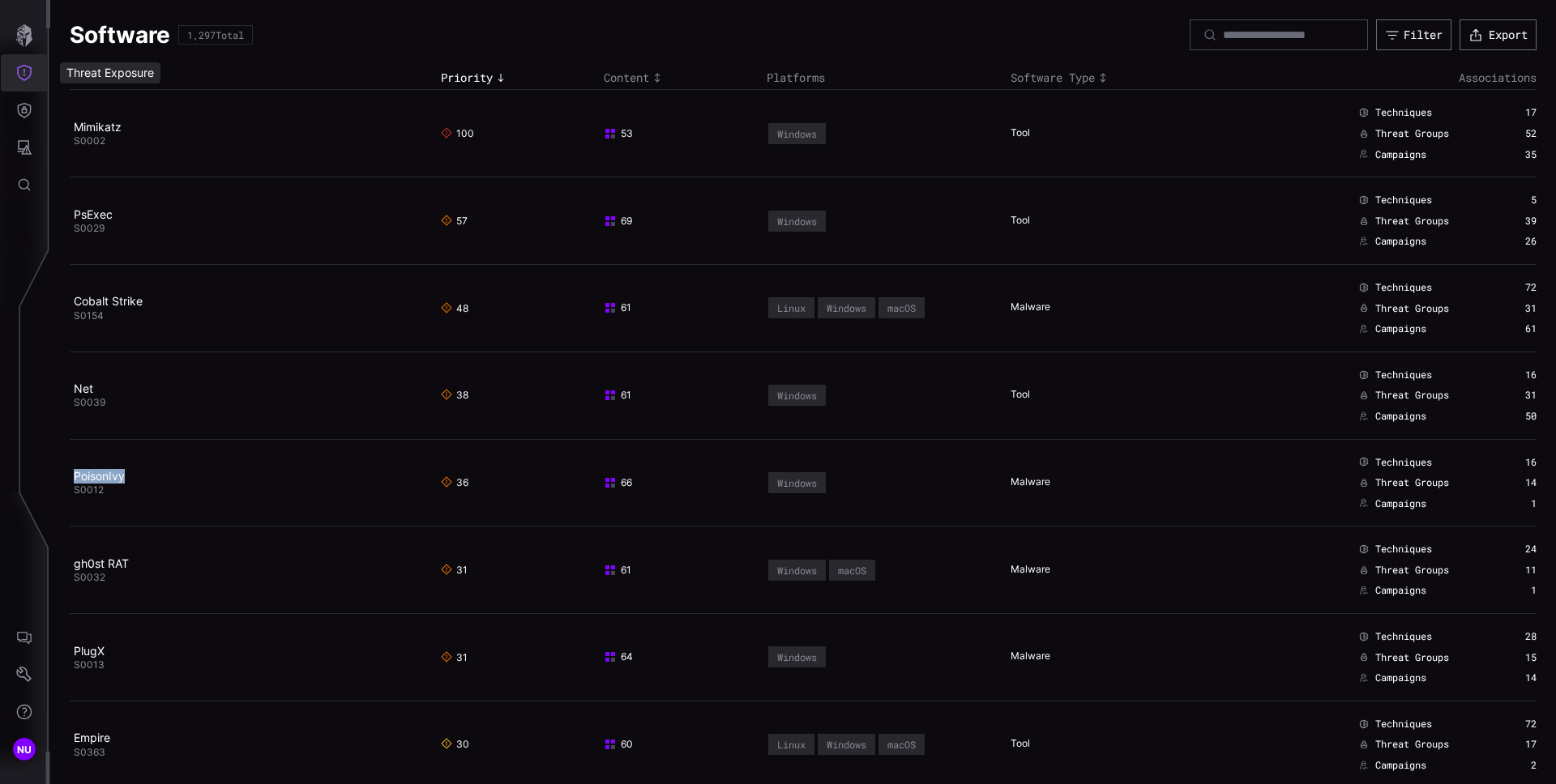
click at [32, 75] on icon "Threat Exposure" at bounding box center [24, 73] width 16 height 16
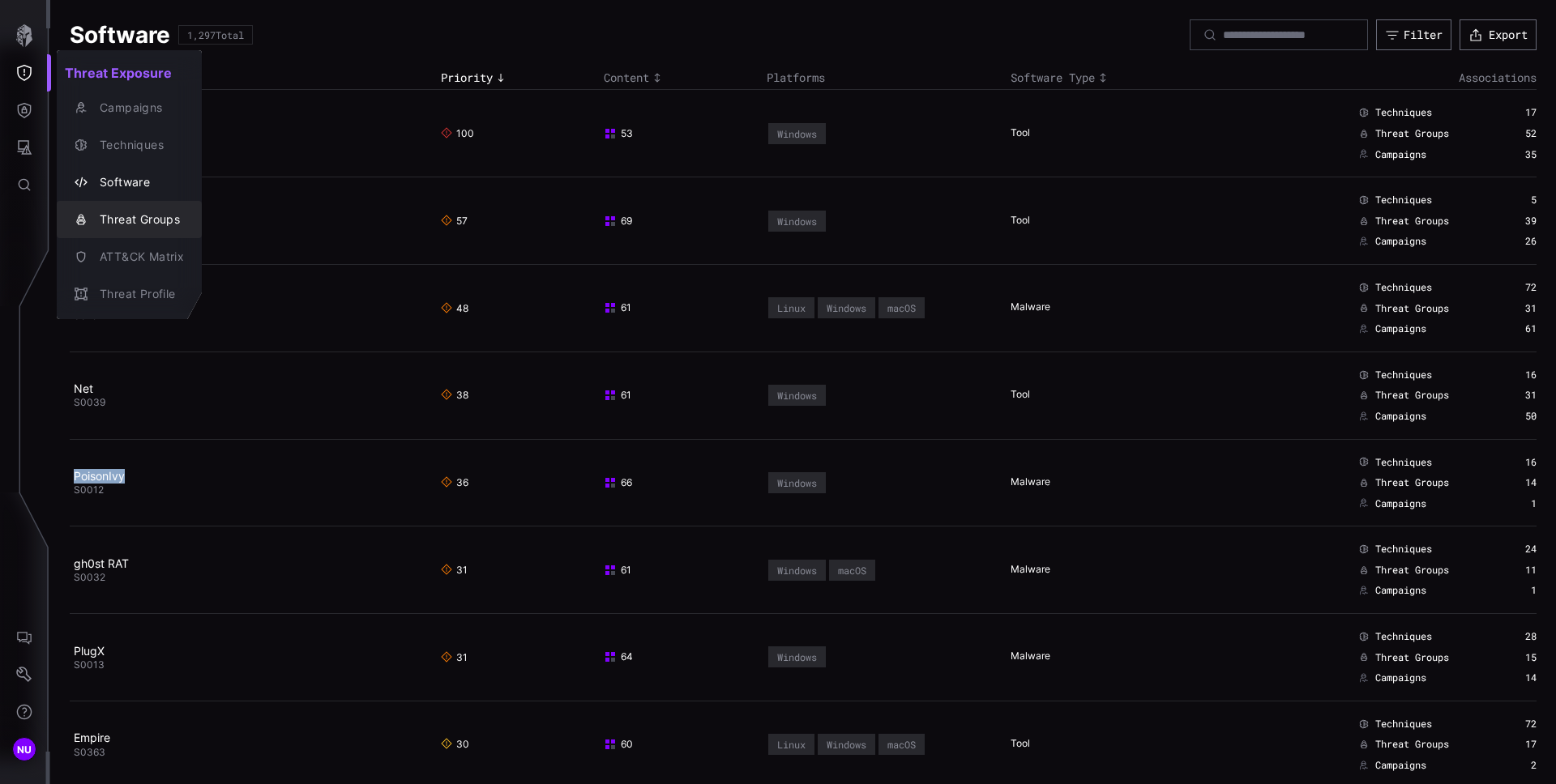
click at [144, 219] on div "Threat Groups" at bounding box center [138, 220] width 92 height 20
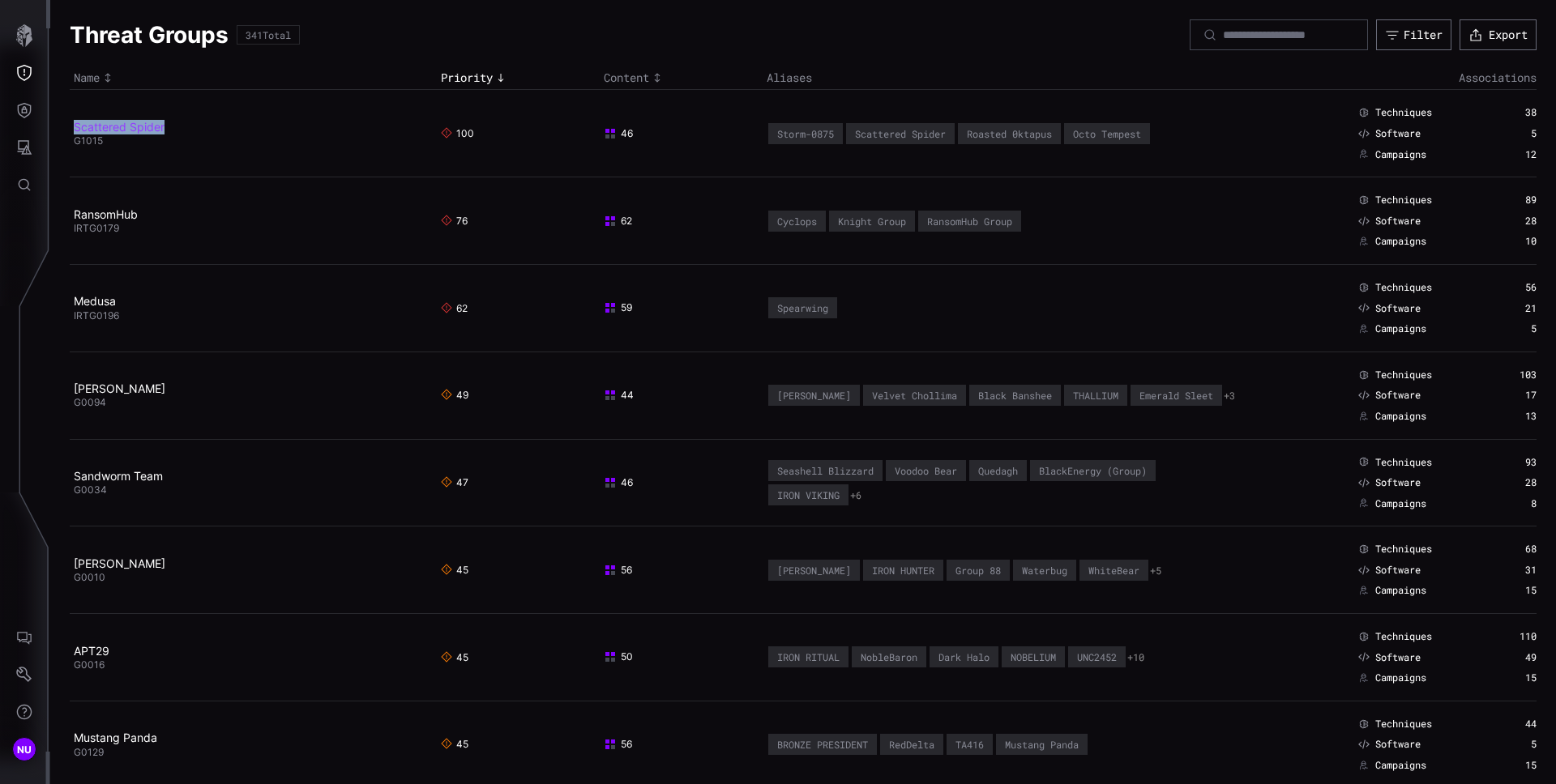
copy link "Scattered Spider"
drag, startPoint x: 191, startPoint y: 133, endPoint x: 73, endPoint y: 126, distance: 118.2
click at [73, 126] on h2 "Scattered Spider" at bounding box center [247, 126] width 347 height 15
drag, startPoint x: 159, startPoint y: 221, endPoint x: 96, endPoint y: 219, distance: 63.0
click at [96, 219] on h2 "RansomHub" at bounding box center [247, 214] width 347 height 15
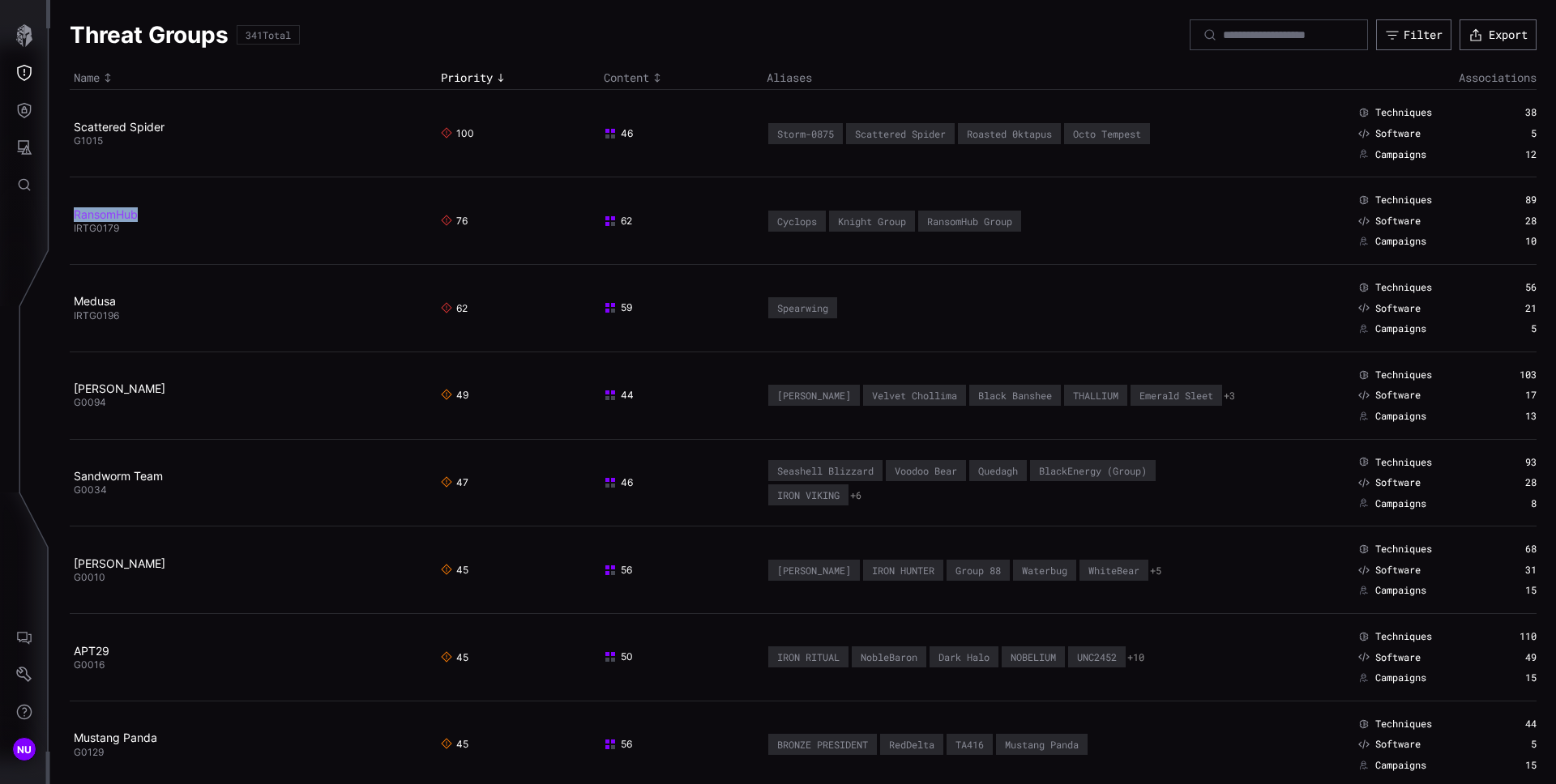
copy link "RansomHub"
drag, startPoint x: 138, startPoint y: 215, endPoint x: 74, endPoint y: 213, distance: 64.0
click at [74, 213] on h2 "RansomHub" at bounding box center [247, 214] width 347 height 15
click at [213, 219] on h2 "RansomHub" at bounding box center [247, 214] width 347 height 15
copy link "Medusa"
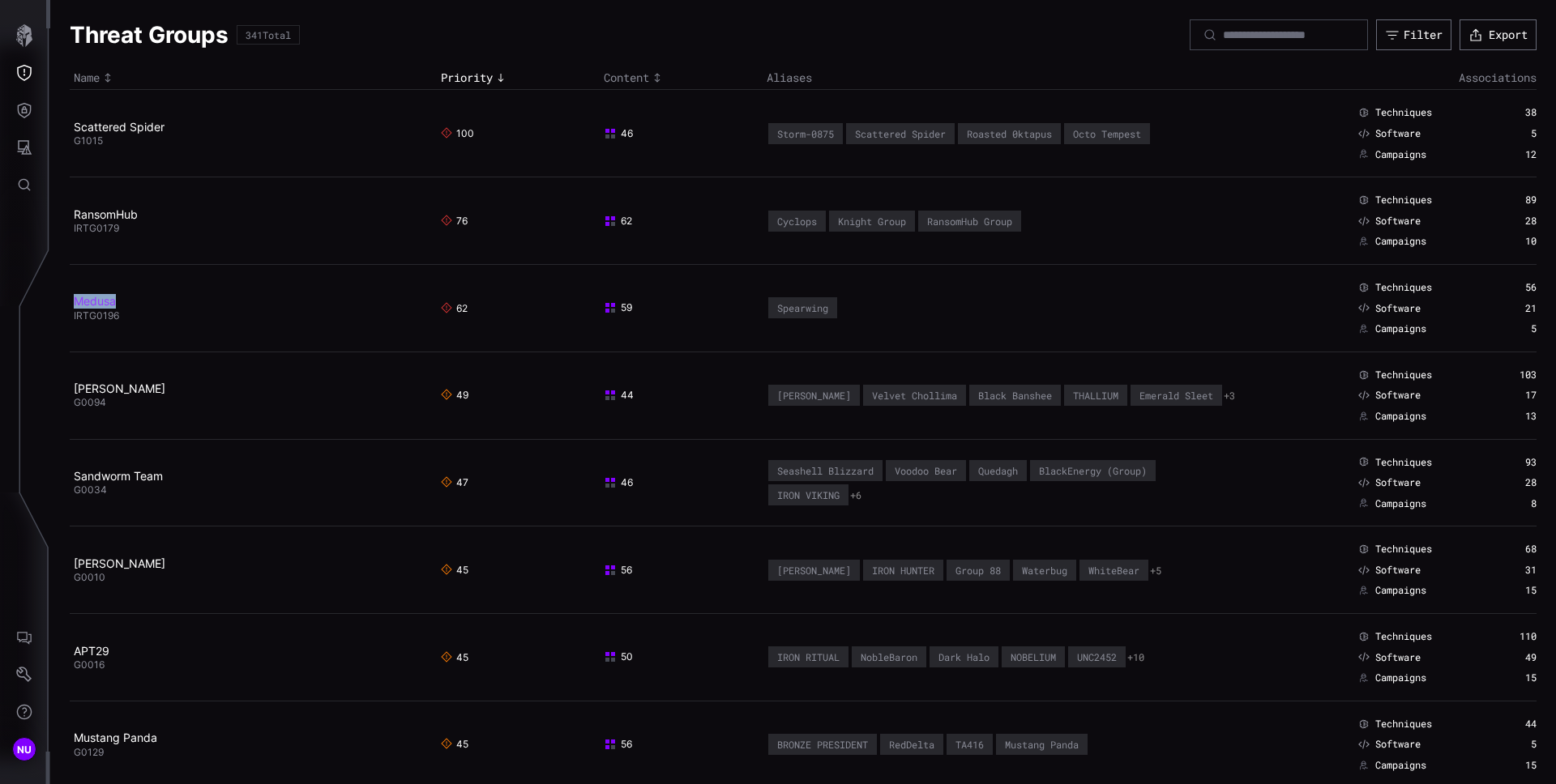
drag, startPoint x: 150, startPoint y: 304, endPoint x: 76, endPoint y: 306, distance: 74.0
click at [76, 306] on h2 "Medusa" at bounding box center [247, 301] width 347 height 15
copy link "Kimsuky"
drag, startPoint x: 158, startPoint y: 392, endPoint x: 74, endPoint y: 393, distance: 84.0
click at [74, 393] on h2 "Kimsuky" at bounding box center [247, 389] width 347 height 15
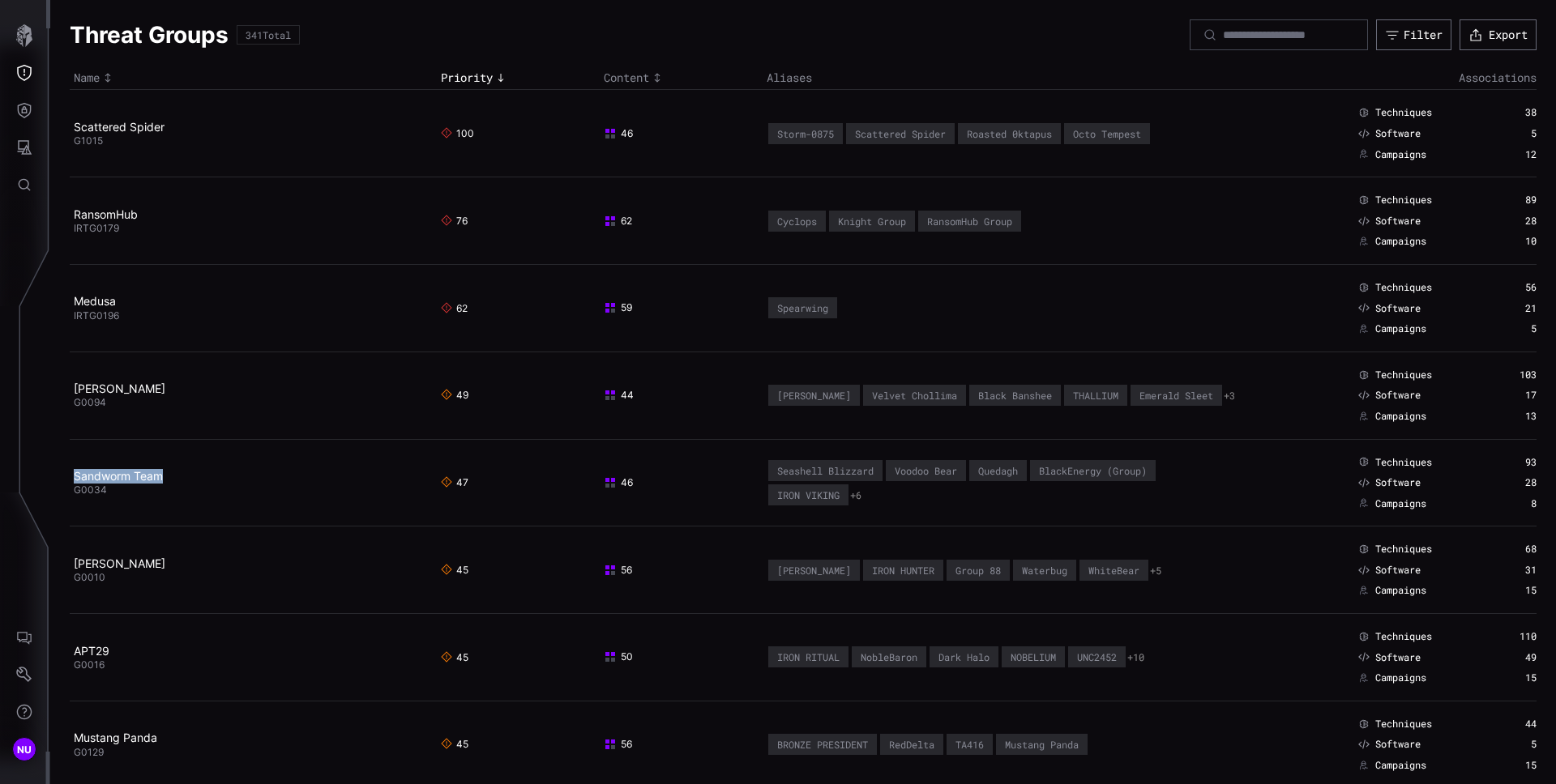
drag, startPoint x: 211, startPoint y: 481, endPoint x: 6, endPoint y: 477, distance: 205.0
click at [73, 476] on h2 "Sandworm Team" at bounding box center [247, 476] width 347 height 15
click at [26, 72] on icon "Threat Exposure" at bounding box center [24, 73] width 16 height 16
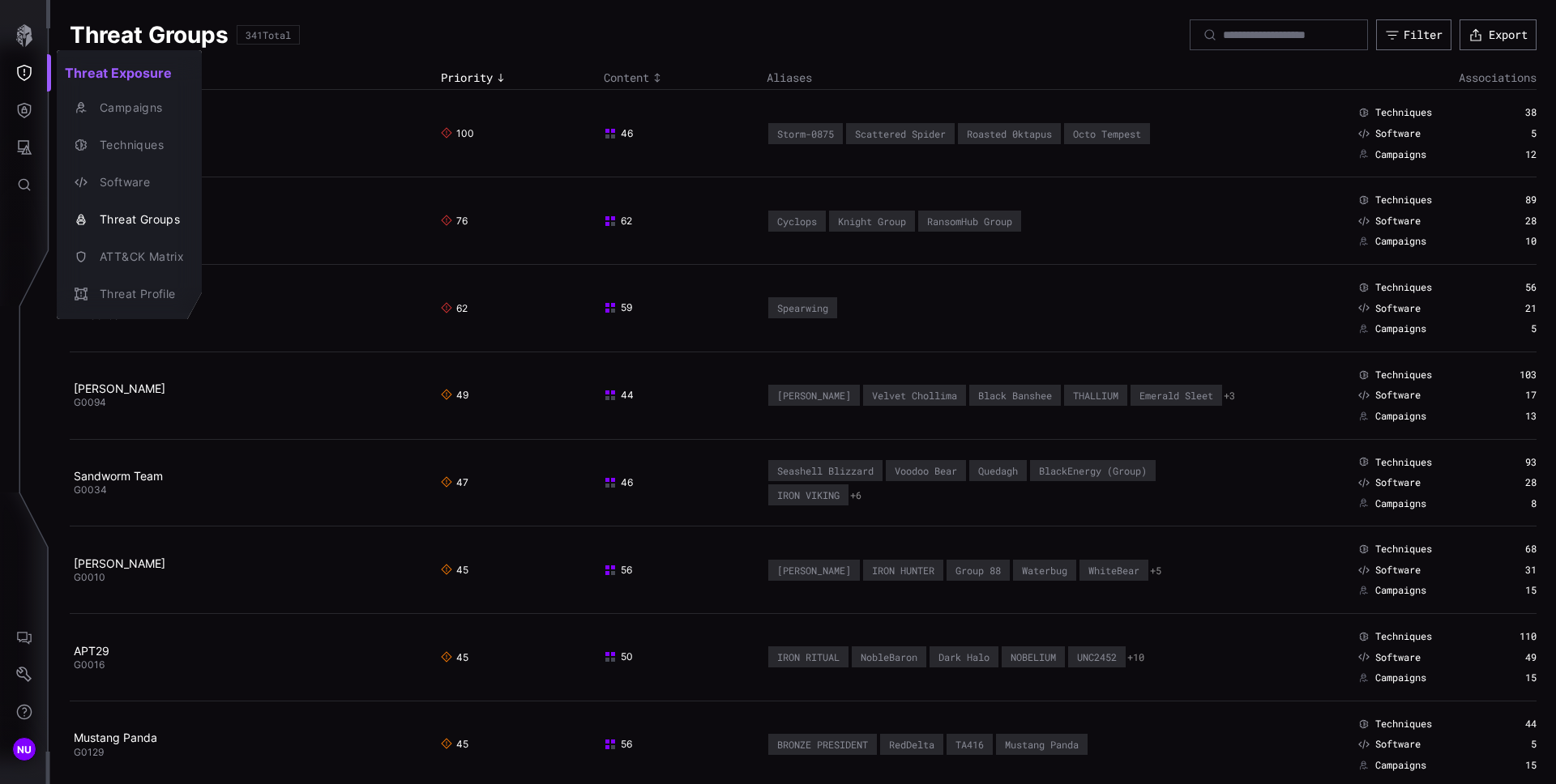
click at [24, 108] on div at bounding box center [778, 392] width 1556 height 784
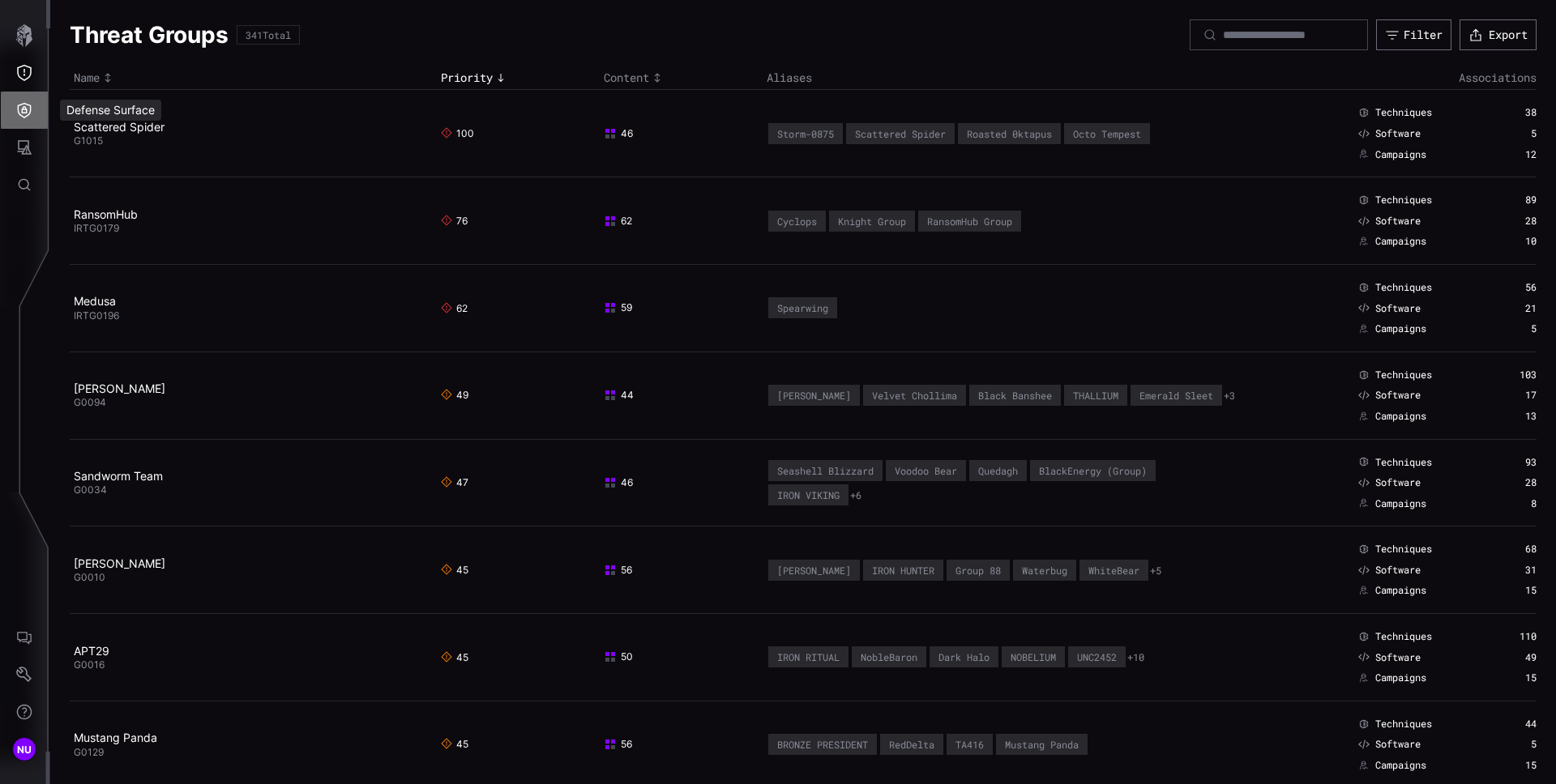
click at [24, 108] on icon "Defense Surface" at bounding box center [24, 110] width 16 height 16
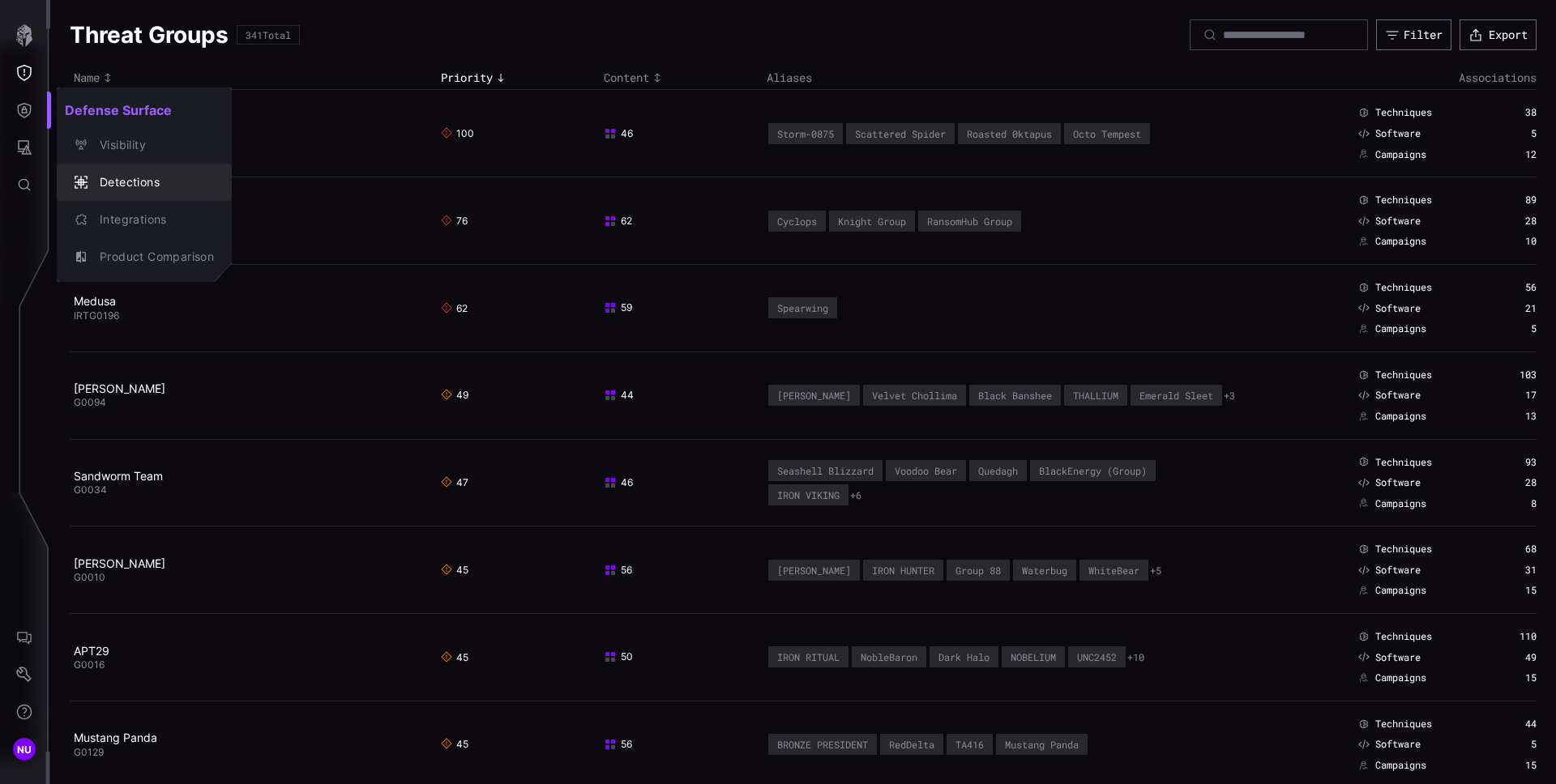
click at [134, 177] on div "Detections" at bounding box center [152, 183] width 122 height 20
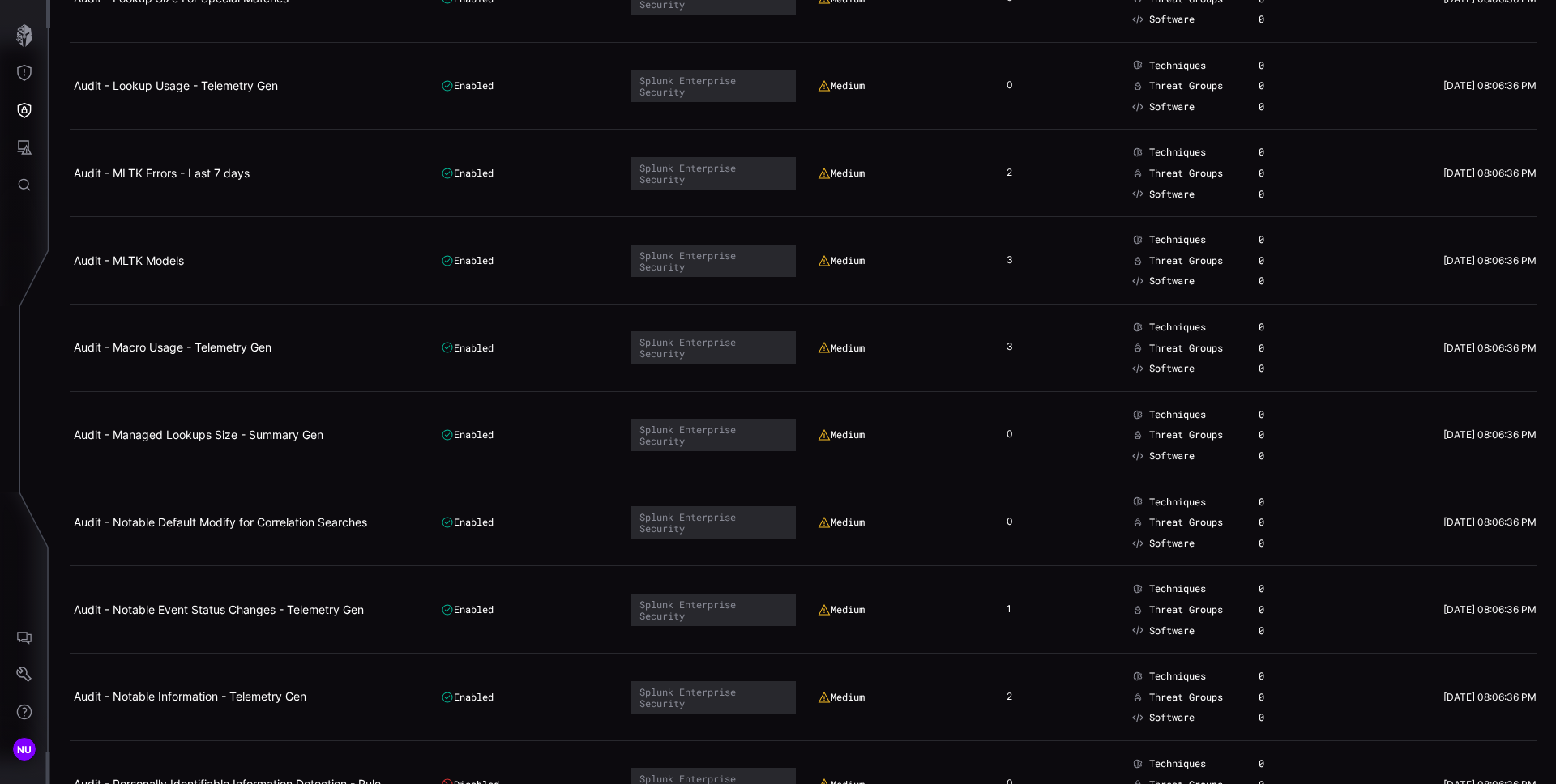
scroll to position [8090, 0]
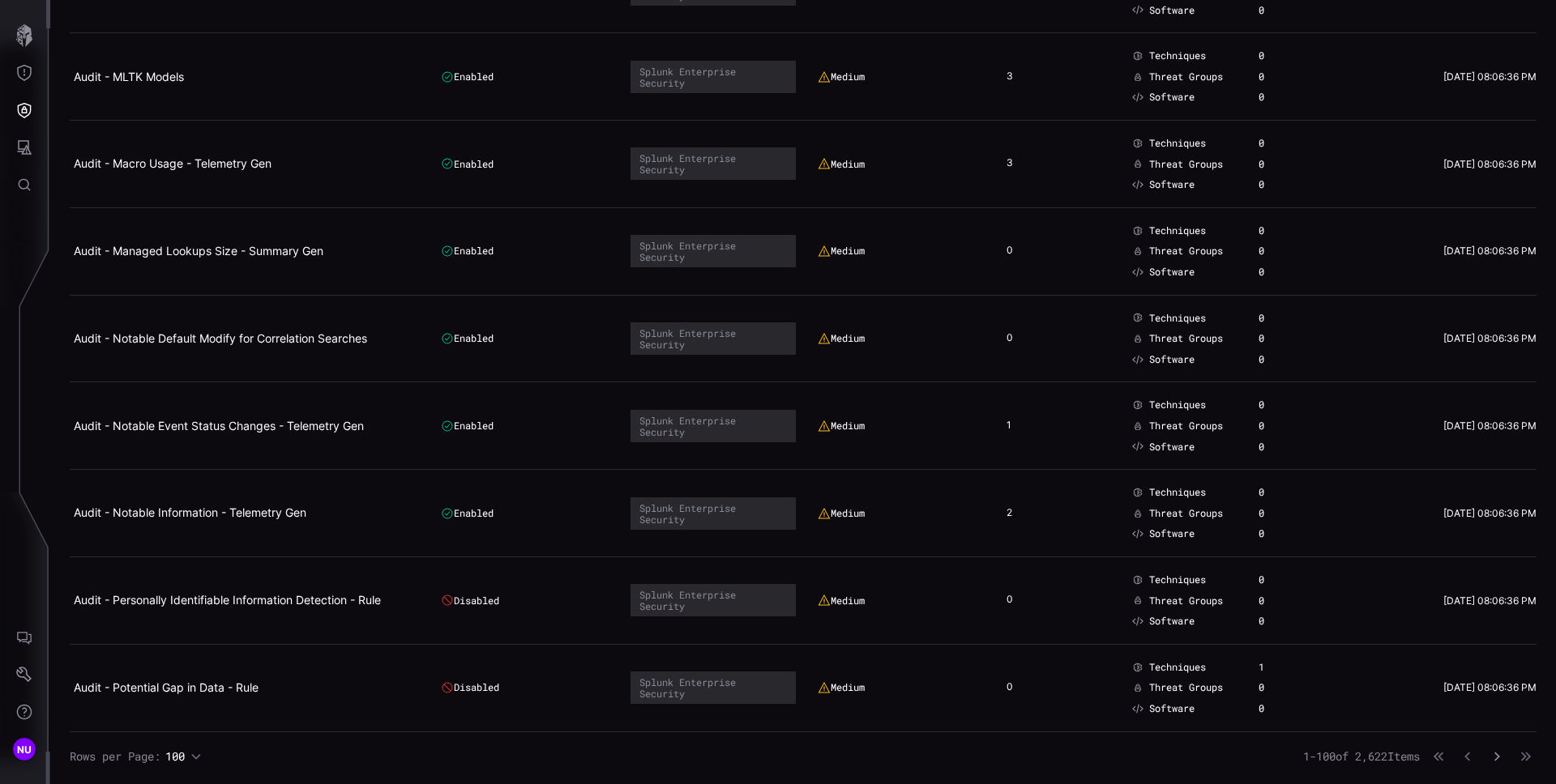
click at [1491, 759] on icon "button" at bounding box center [1496, 756] width 11 height 11
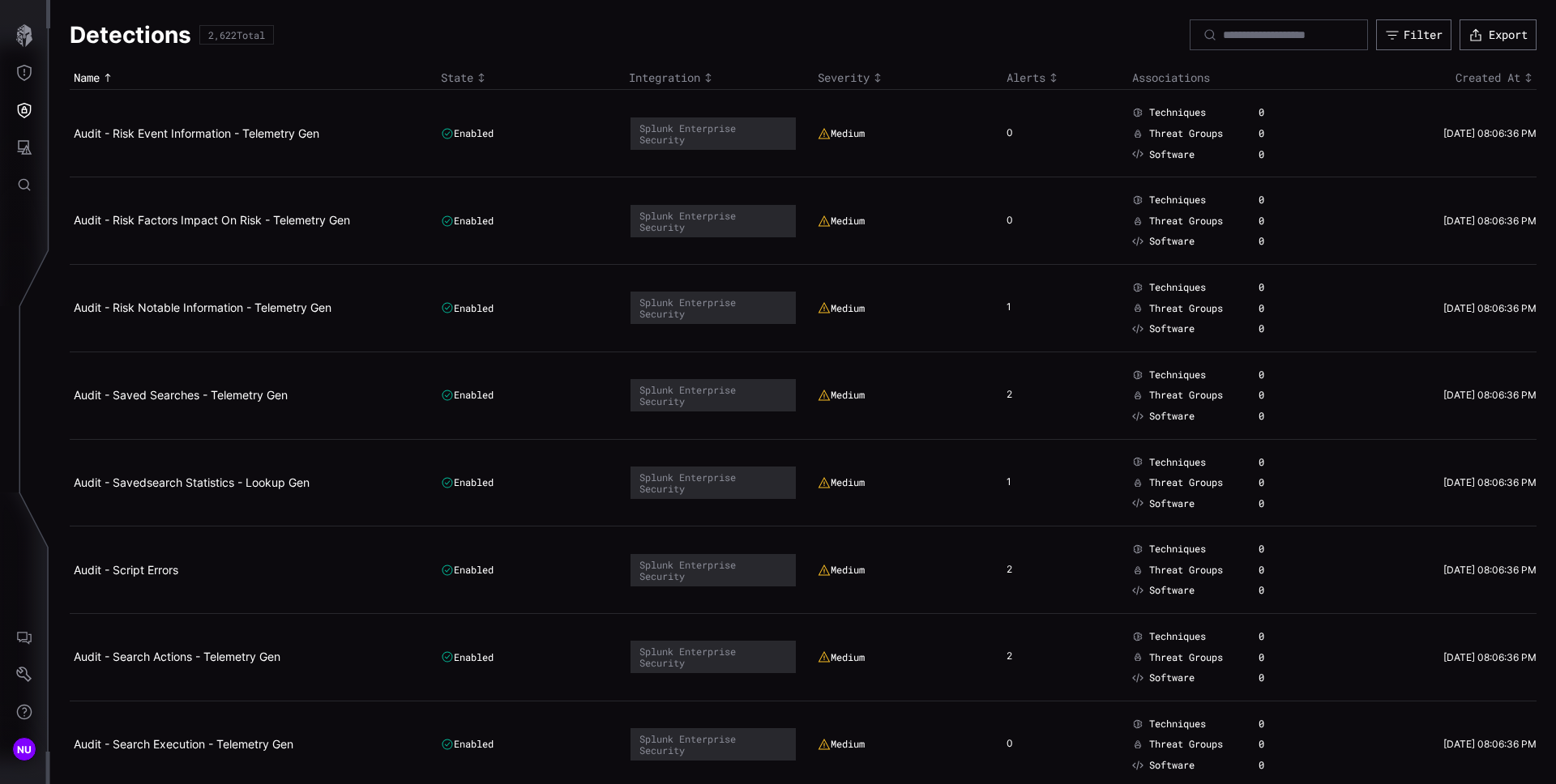
click at [876, 81] on icon "Toggle sort direction" at bounding box center [878, 77] width 13 height 13
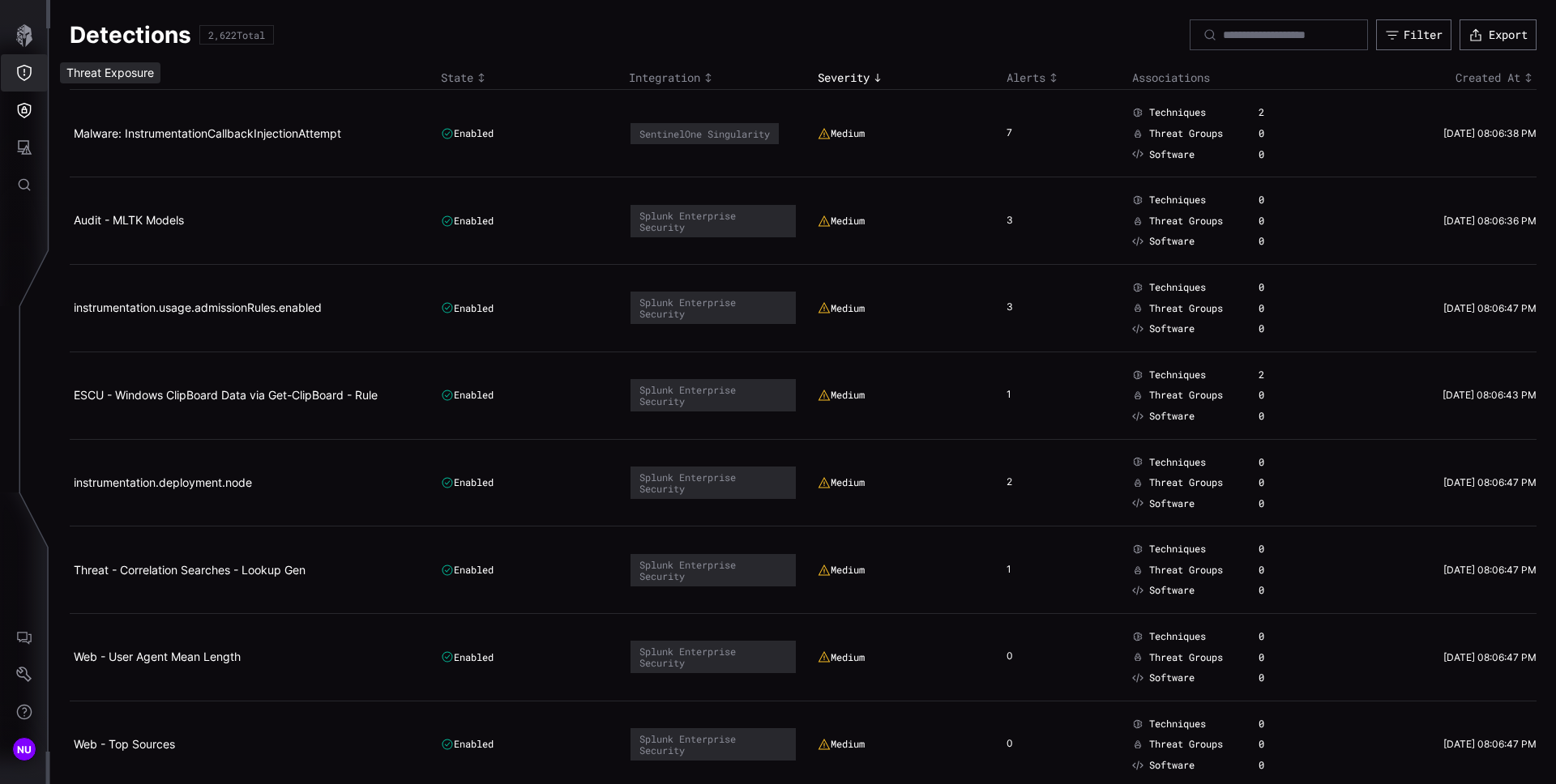
click at [25, 79] on icon "Threat Exposure" at bounding box center [24, 73] width 15 height 16
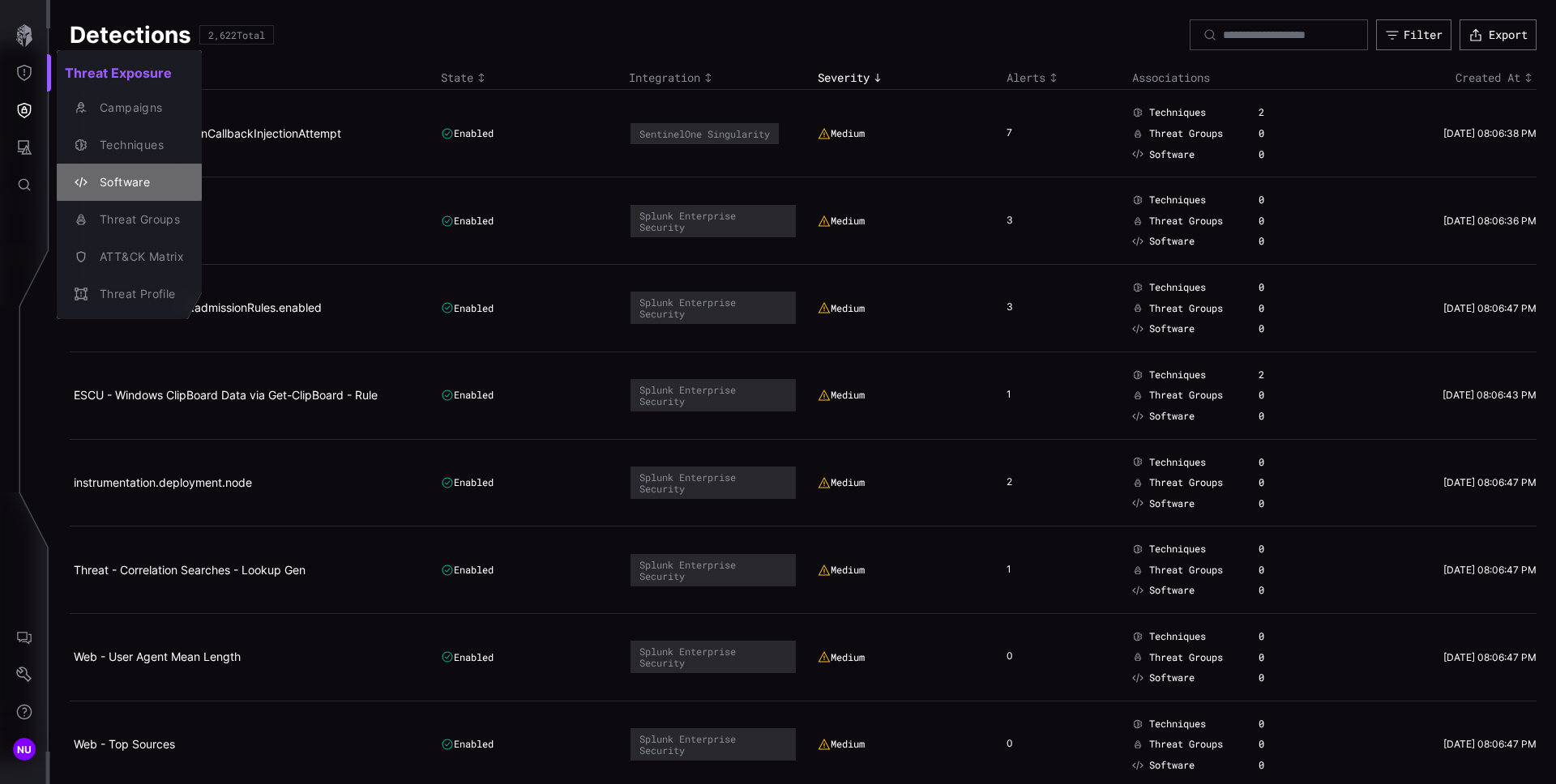
click at [153, 183] on div "Software" at bounding box center [138, 183] width 92 height 20
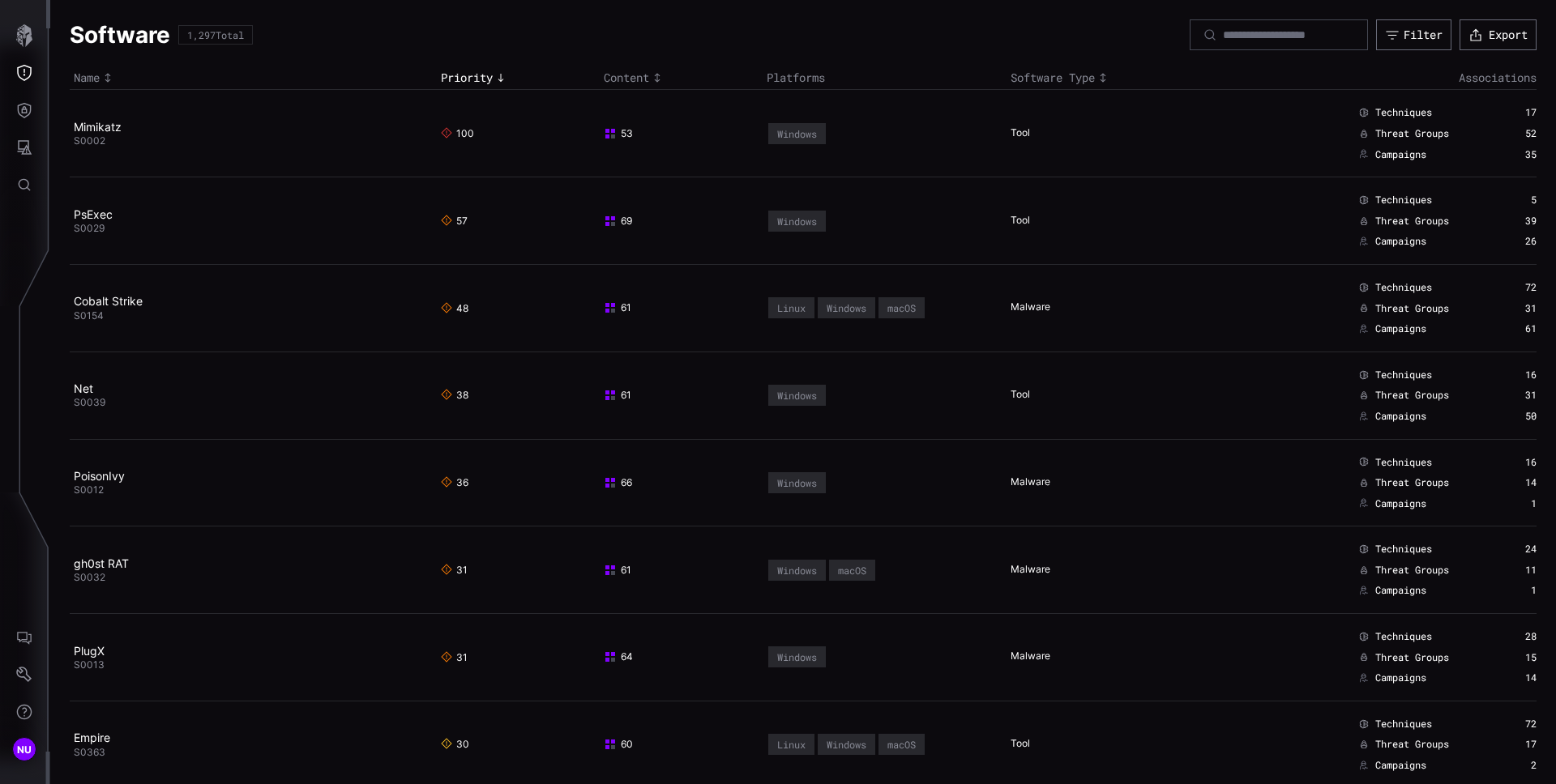
click at [1204, 226] on div "tool" at bounding box center [1123, 220] width 225 height 15
drag, startPoint x: 112, startPoint y: 146, endPoint x: 71, endPoint y: 141, distance: 41.3
click at [71, 141] on td "Mimikatz S0002" at bounding box center [254, 133] width 367 height 87
drag, startPoint x: 113, startPoint y: 237, endPoint x: 71, endPoint y: 230, distance: 42.6
click at [71, 230] on td "PsExec S0029" at bounding box center [254, 221] width 367 height 87
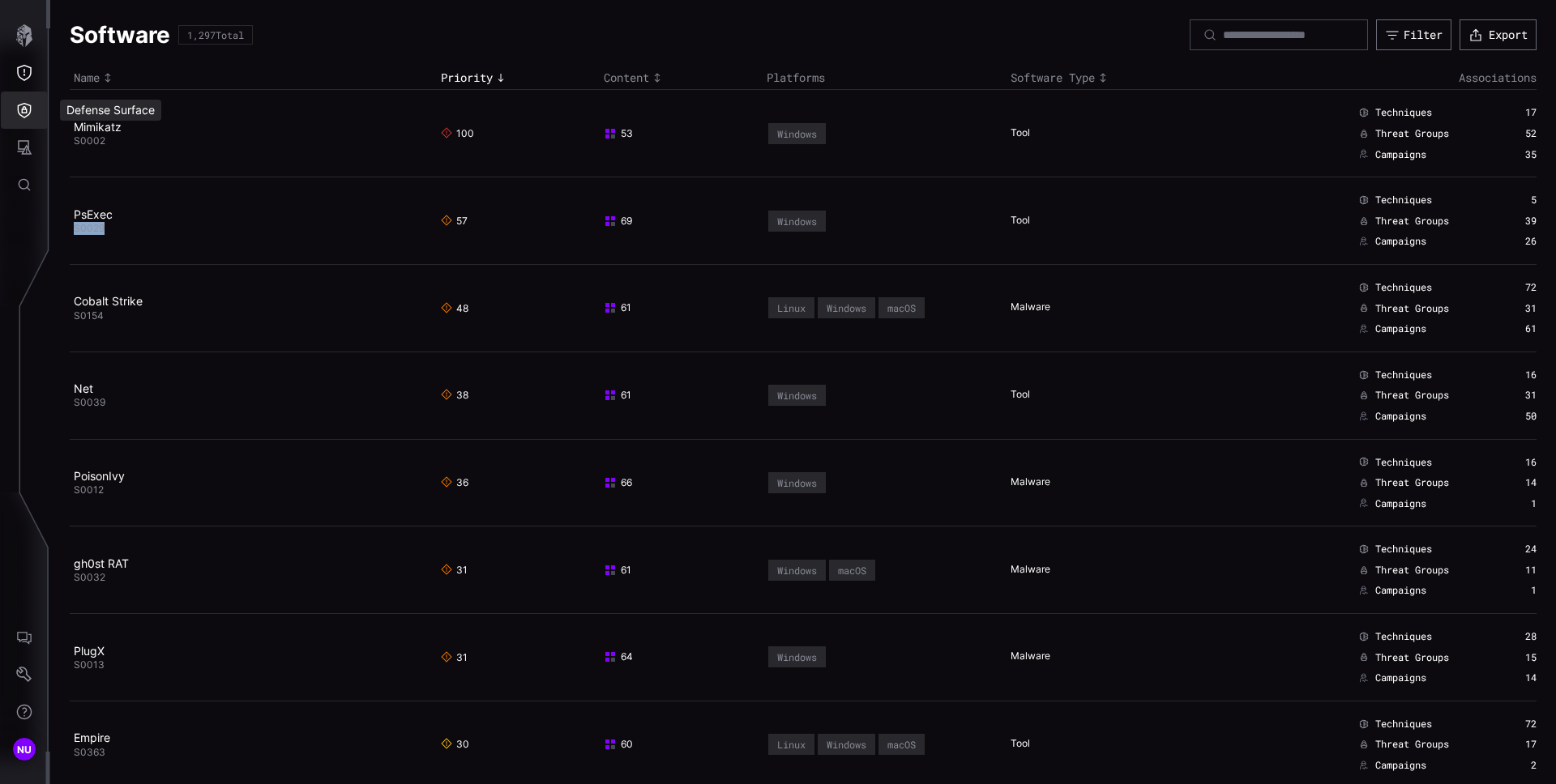
click at [21, 98] on button "Defense Surface" at bounding box center [24, 110] width 47 height 38
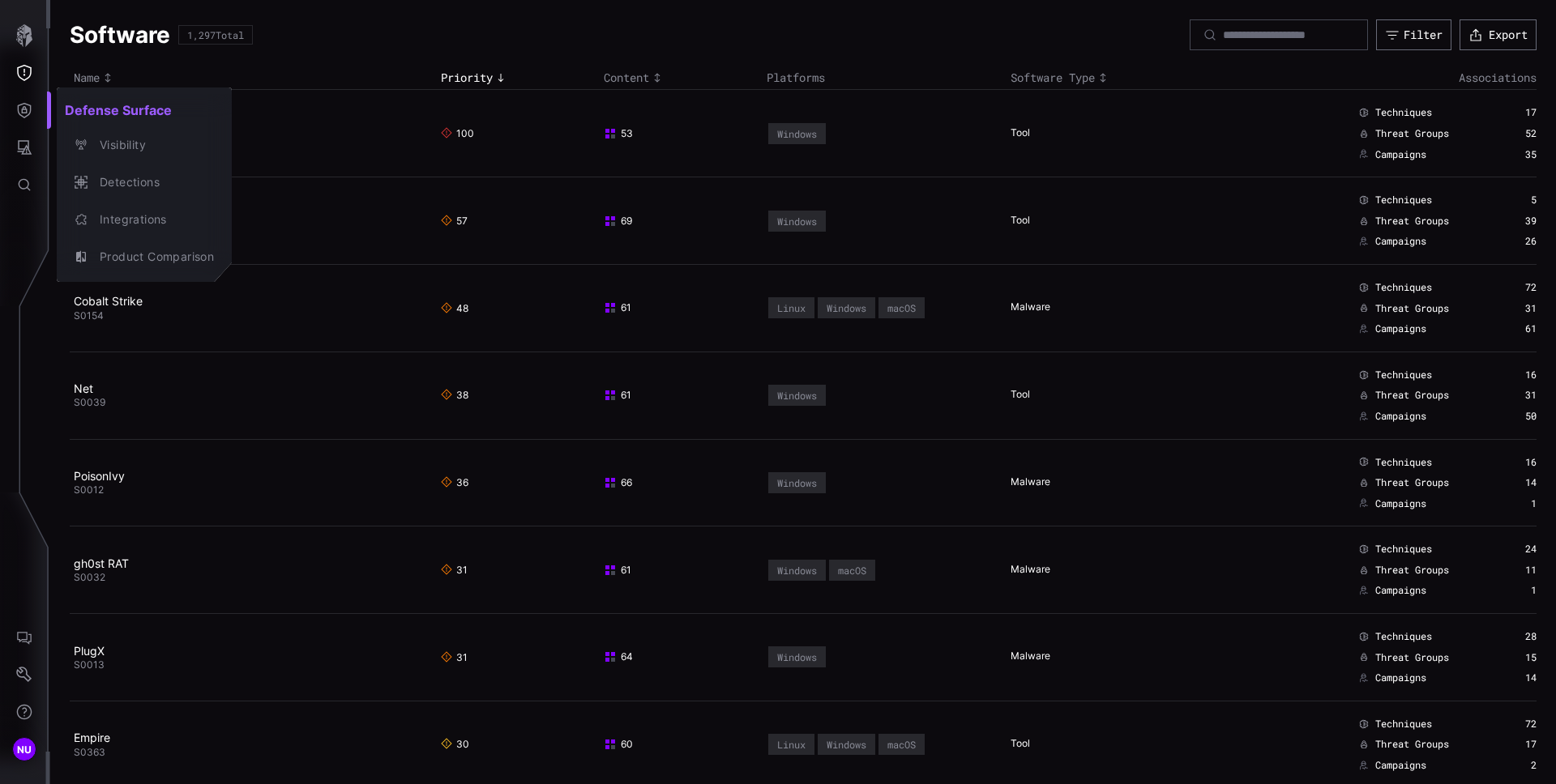
click at [26, 72] on div at bounding box center [778, 392] width 1556 height 784
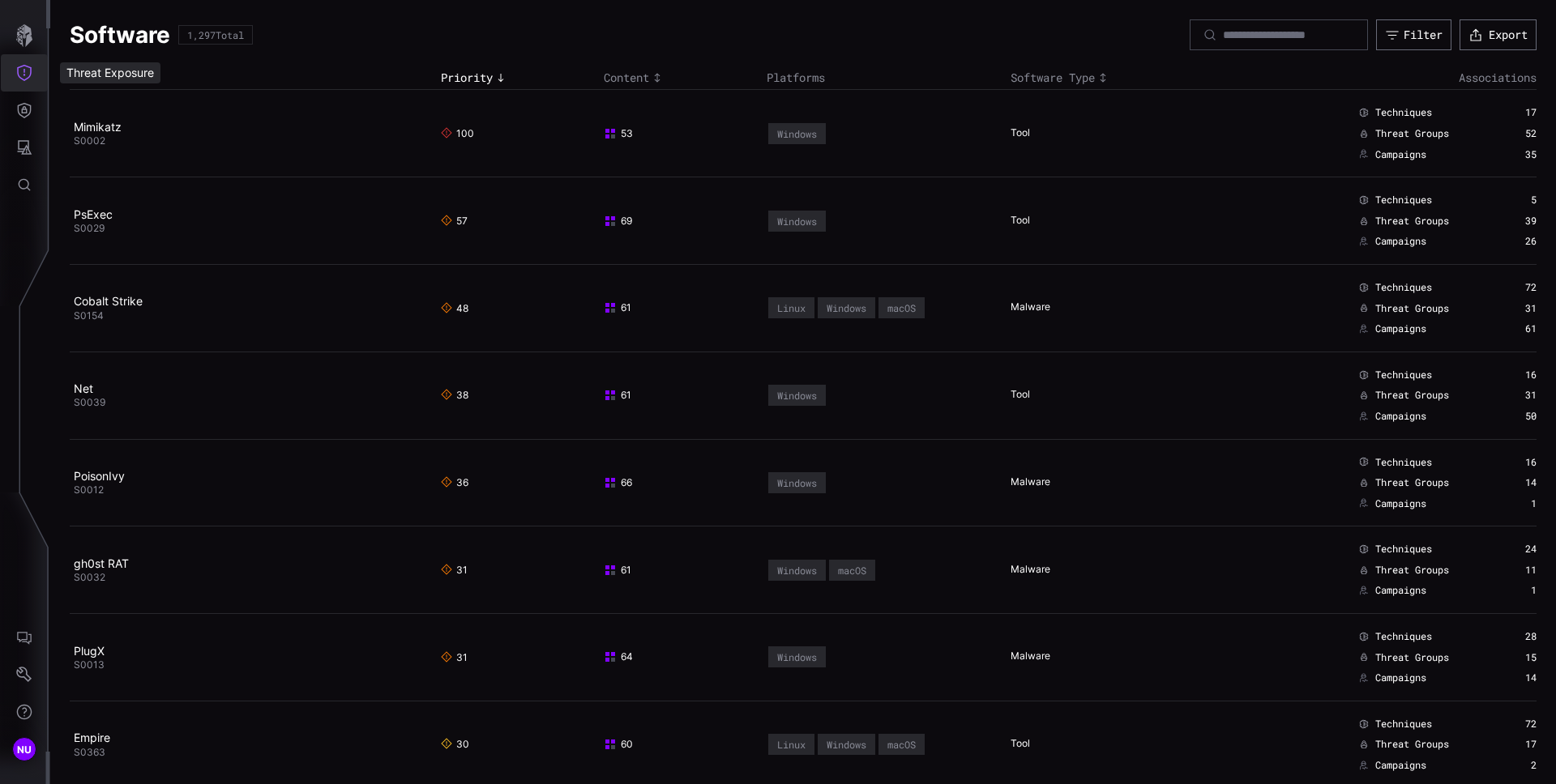
click at [31, 68] on icon "Threat Exposure" at bounding box center [24, 73] width 15 height 16
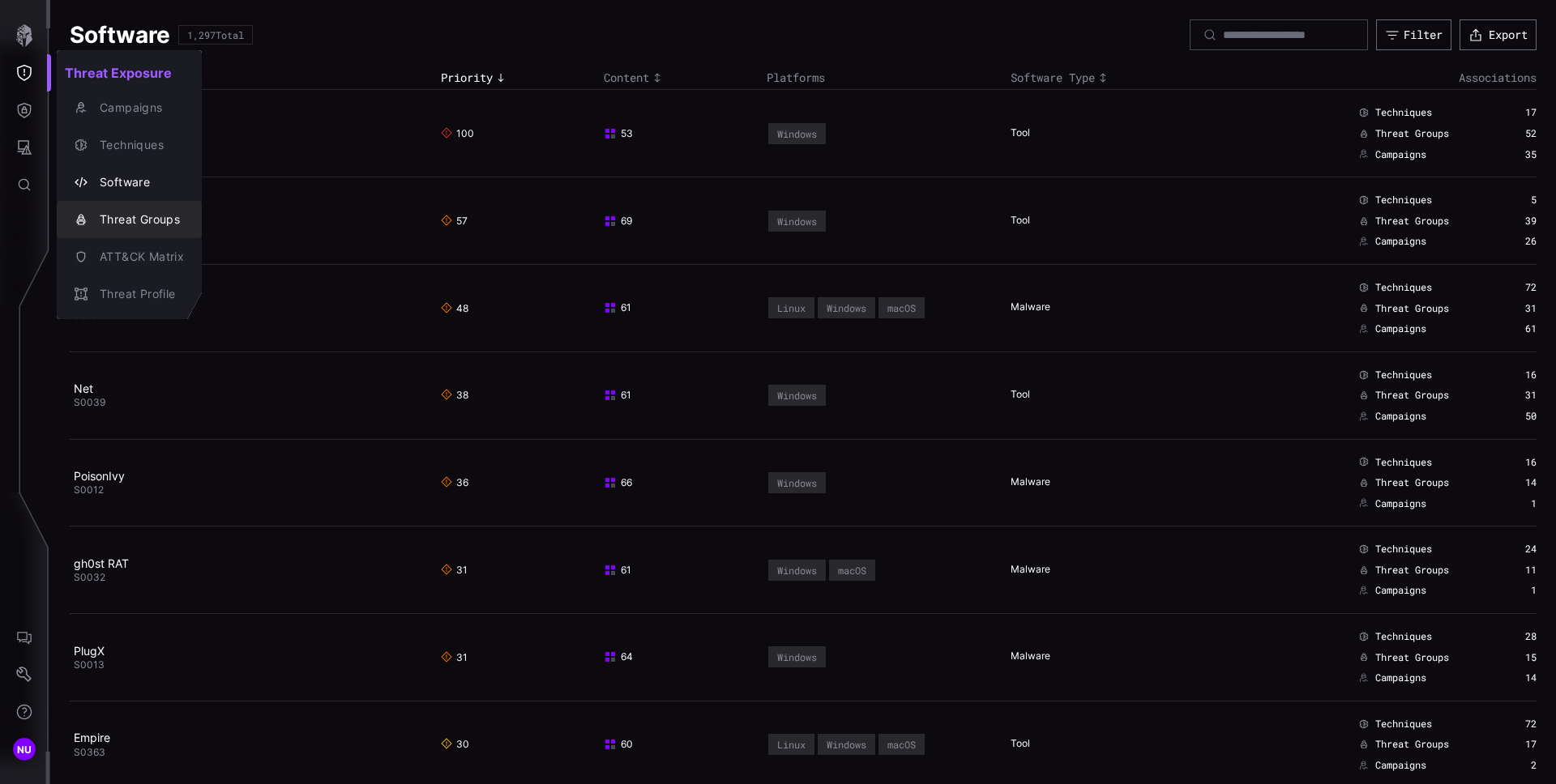
click at [150, 210] on div "Threat Groups" at bounding box center [138, 220] width 92 height 20
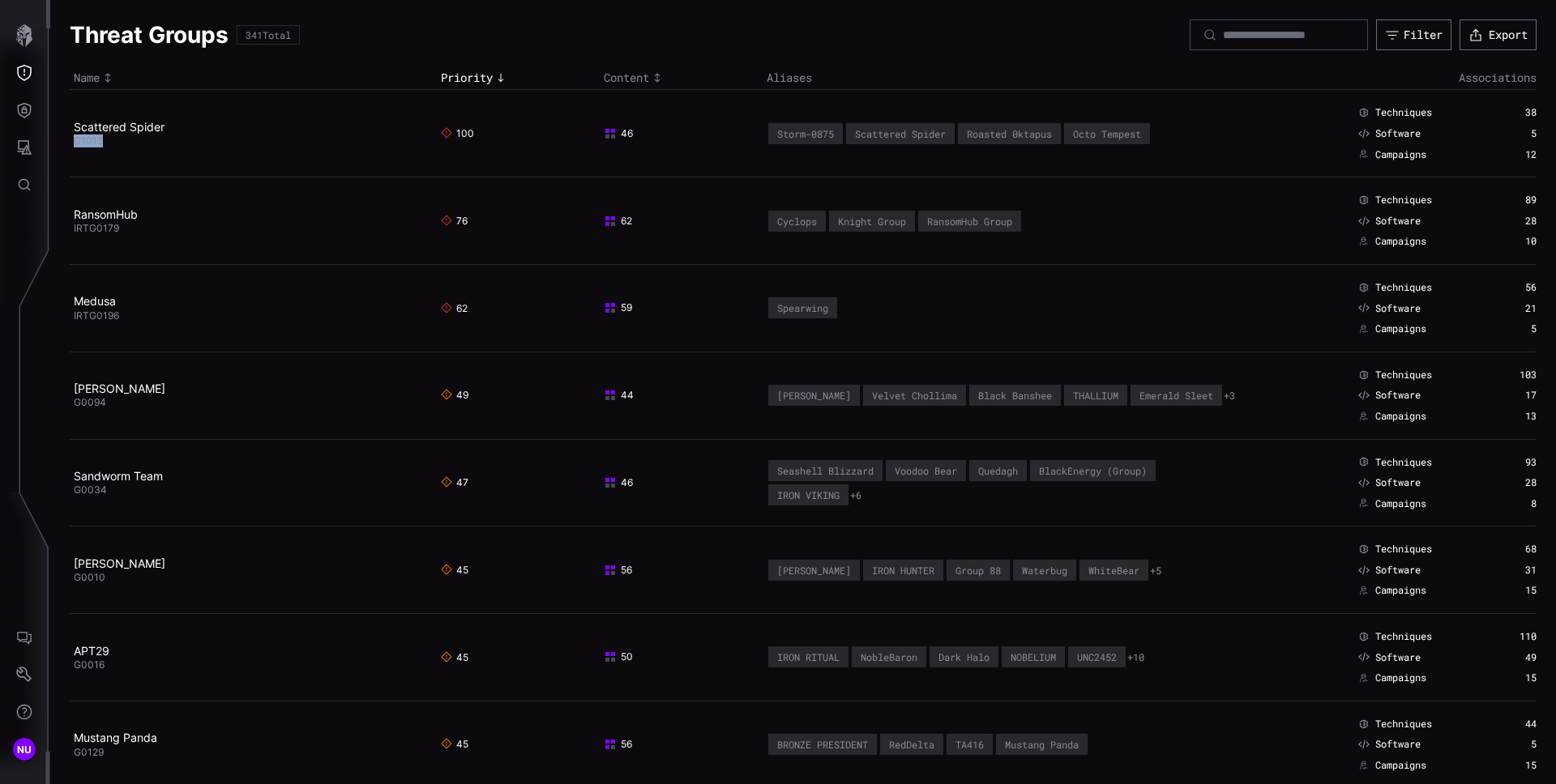
drag, startPoint x: 129, startPoint y: 149, endPoint x: 72, endPoint y: 139, distance: 57.9
click at [72, 139] on td "Scattered Spider G1015" at bounding box center [254, 133] width 367 height 87
drag, startPoint x: 138, startPoint y: 242, endPoint x: 73, endPoint y: 230, distance: 66.1
click at [73, 230] on td "RansomHub IRTG0179" at bounding box center [254, 221] width 367 height 87
drag, startPoint x: 124, startPoint y: 323, endPoint x: 70, endPoint y: 319, distance: 54.1
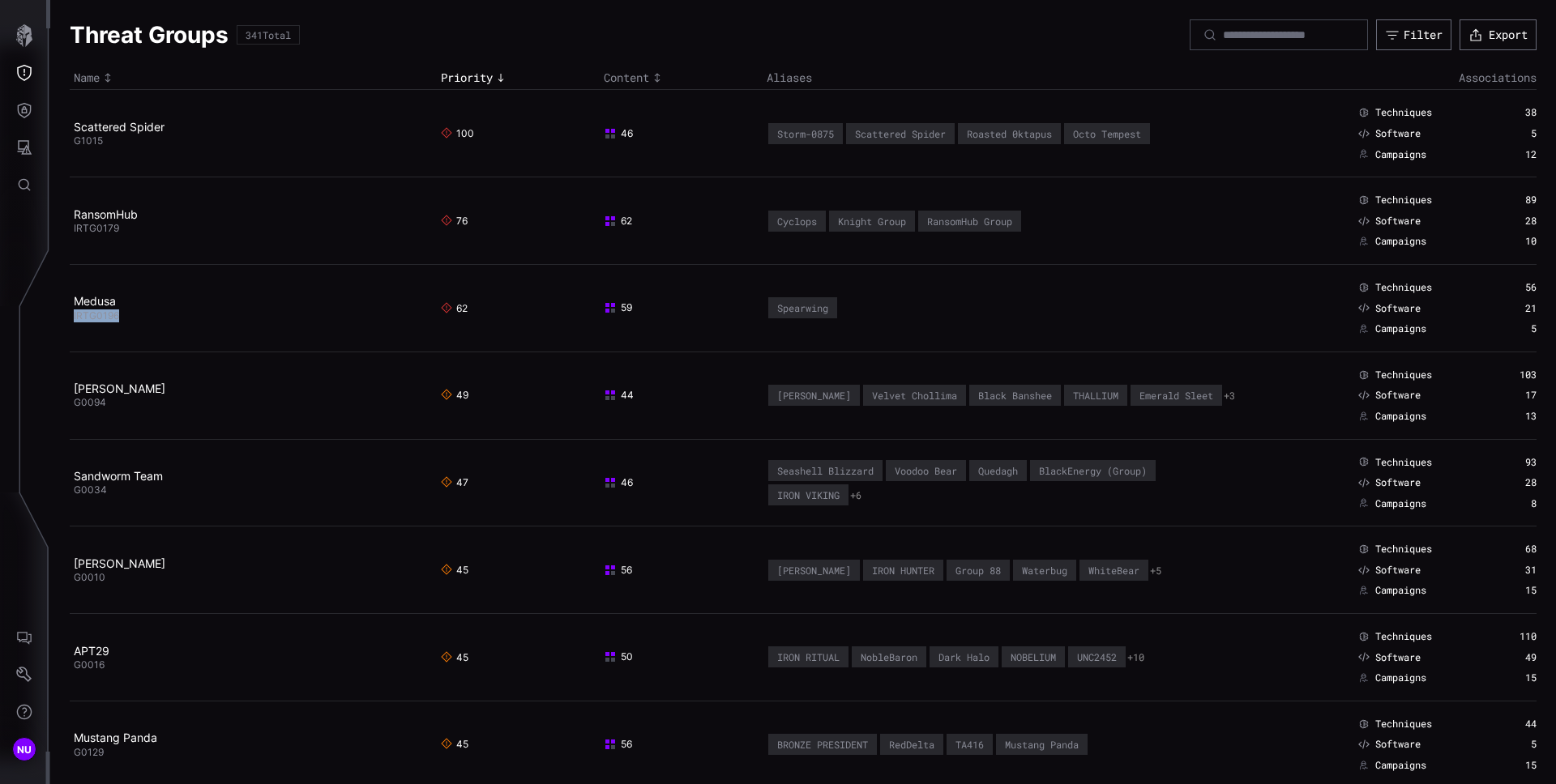
click at [70, 319] on td "Medusa IRTG0196" at bounding box center [254, 307] width 367 height 87
drag, startPoint x: 126, startPoint y: 418, endPoint x: 71, endPoint y: 403, distance: 57.0
click at [71, 403] on td "Kimsuky G0094" at bounding box center [254, 395] width 367 height 87
drag, startPoint x: 98, startPoint y: 581, endPoint x: 72, endPoint y: 578, distance: 26.2
click at [72, 578] on td "Turla G0010" at bounding box center [254, 570] width 367 height 87
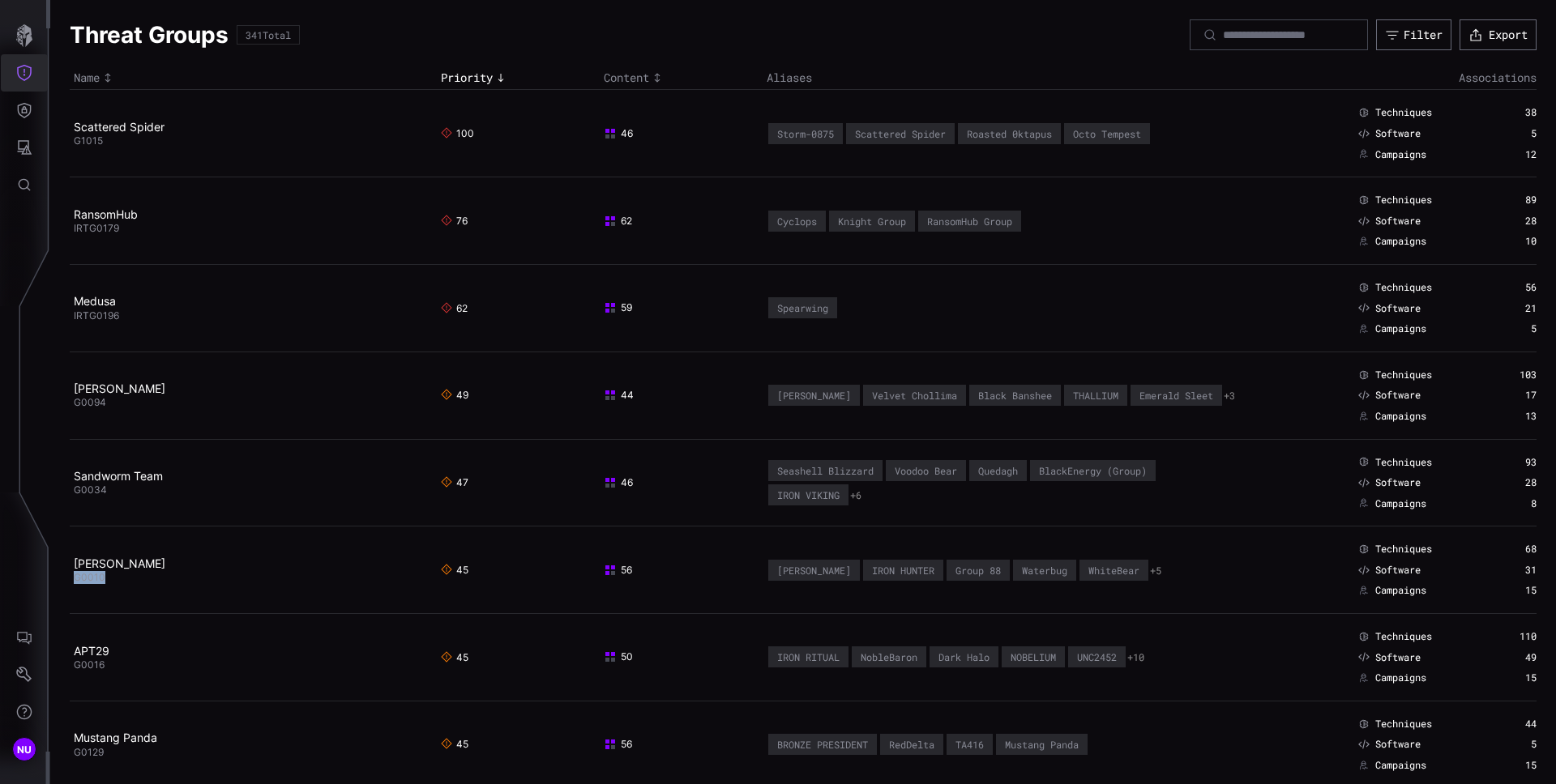
click at [26, 82] on button "Threat Exposure" at bounding box center [24, 73] width 47 height 38
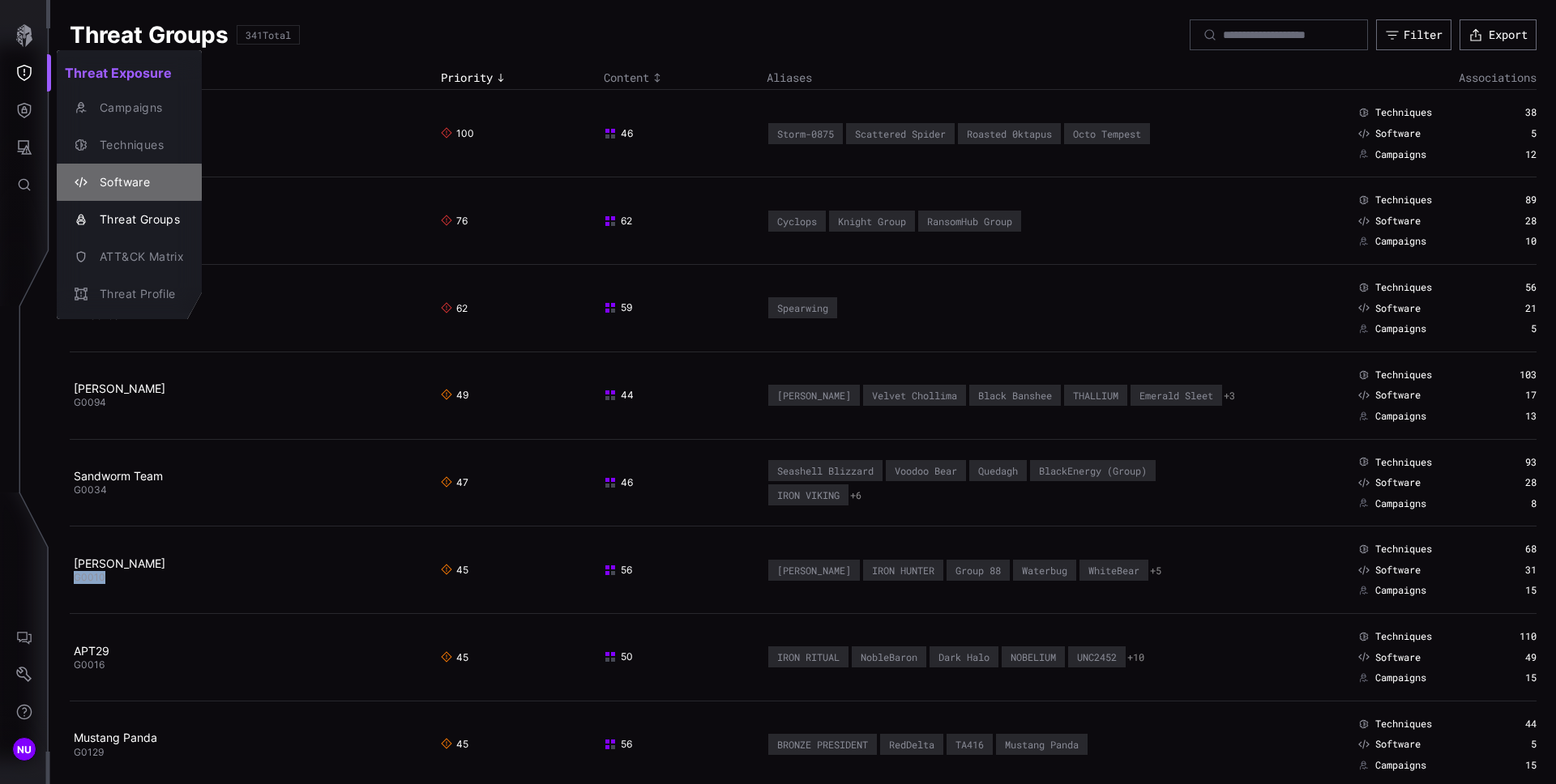
click at [119, 179] on div "Software" at bounding box center [138, 183] width 92 height 20
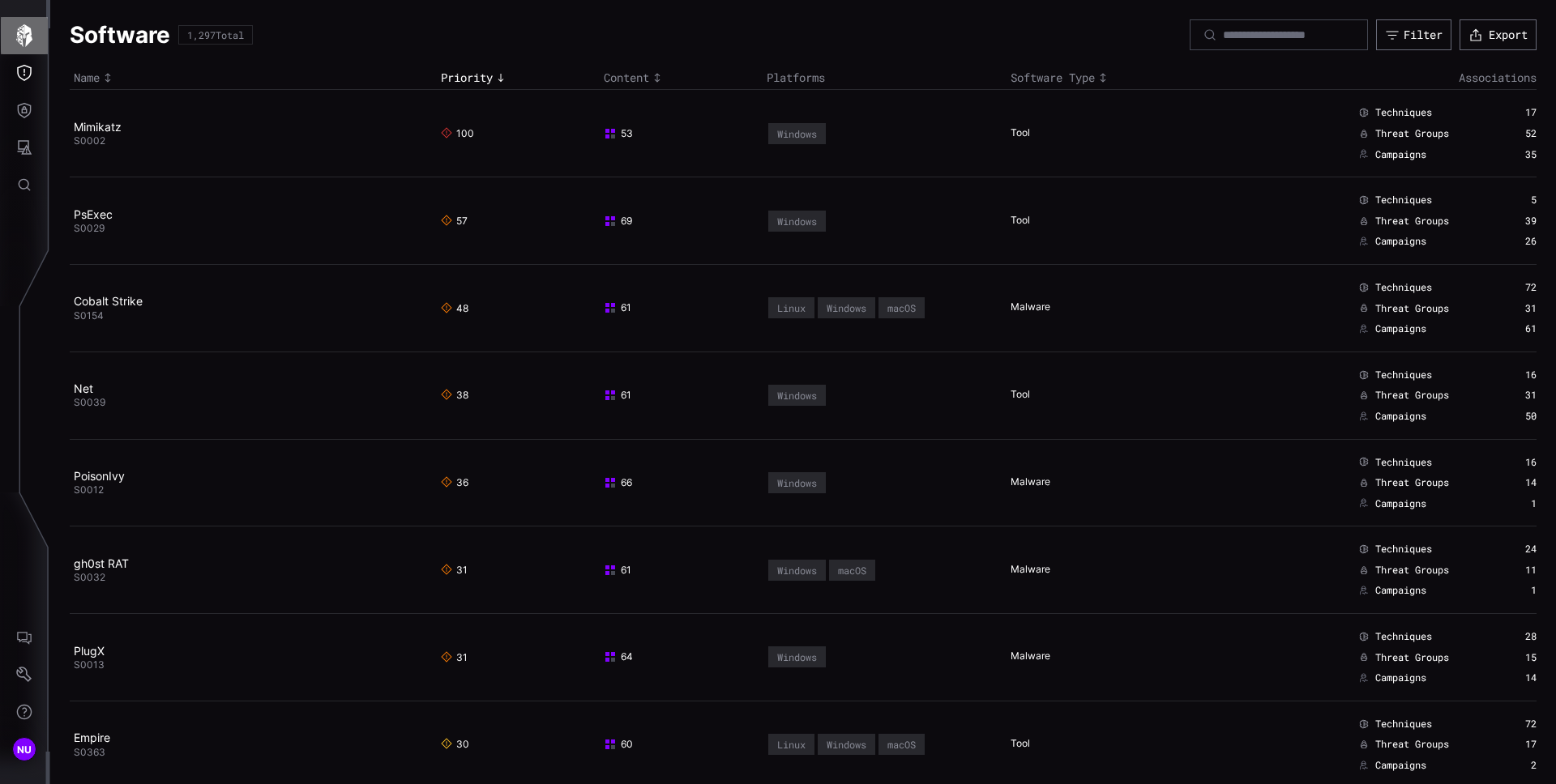
click at [20, 38] on icon "button" at bounding box center [24, 35] width 23 height 23
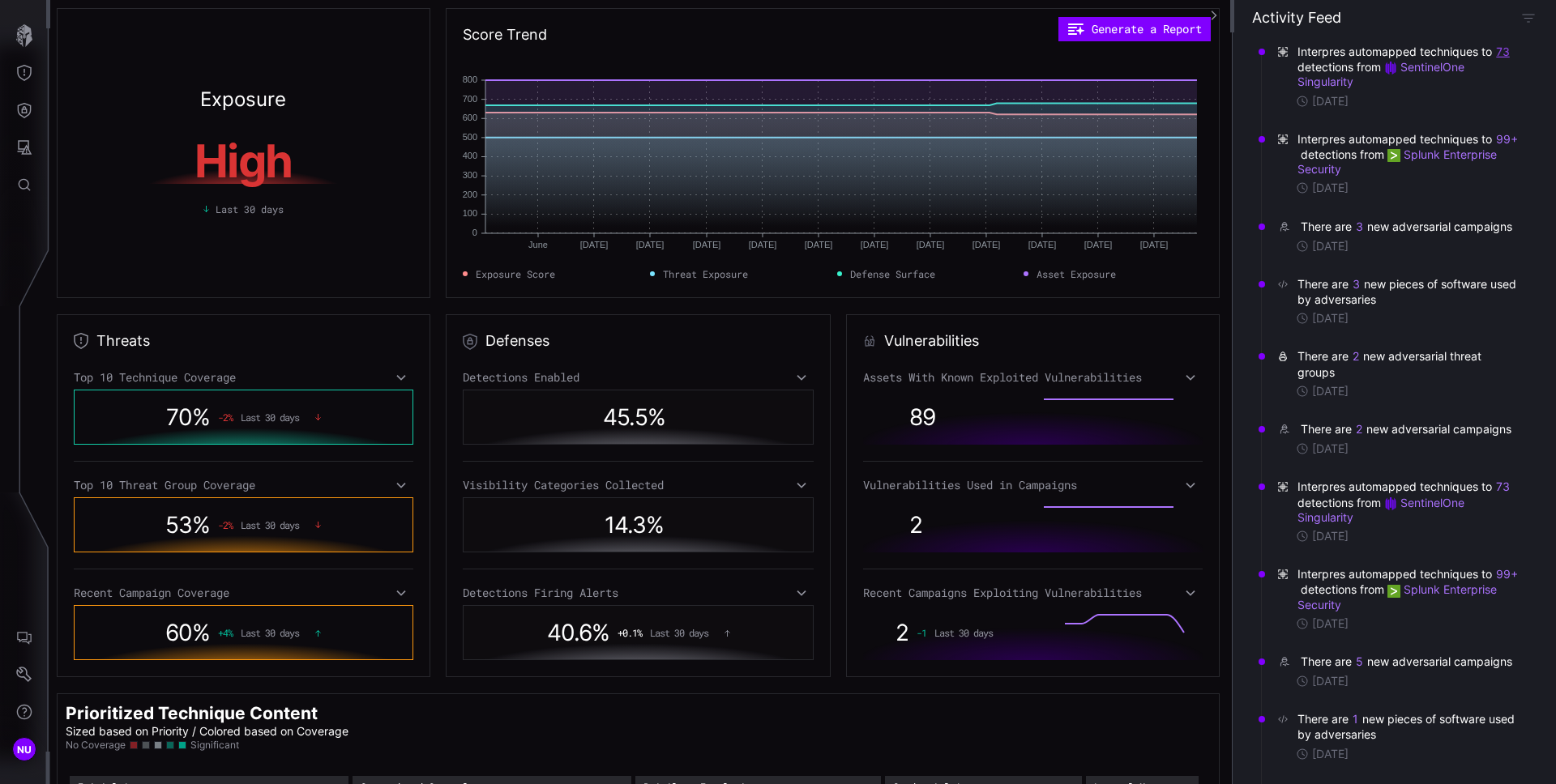
click at [1506, 49] on button "73" at bounding box center [1502, 51] width 15 height 15
click at [1459, 72] on h6 "Detection ( 73 )" at bounding box center [1519, 73] width 227 height 13
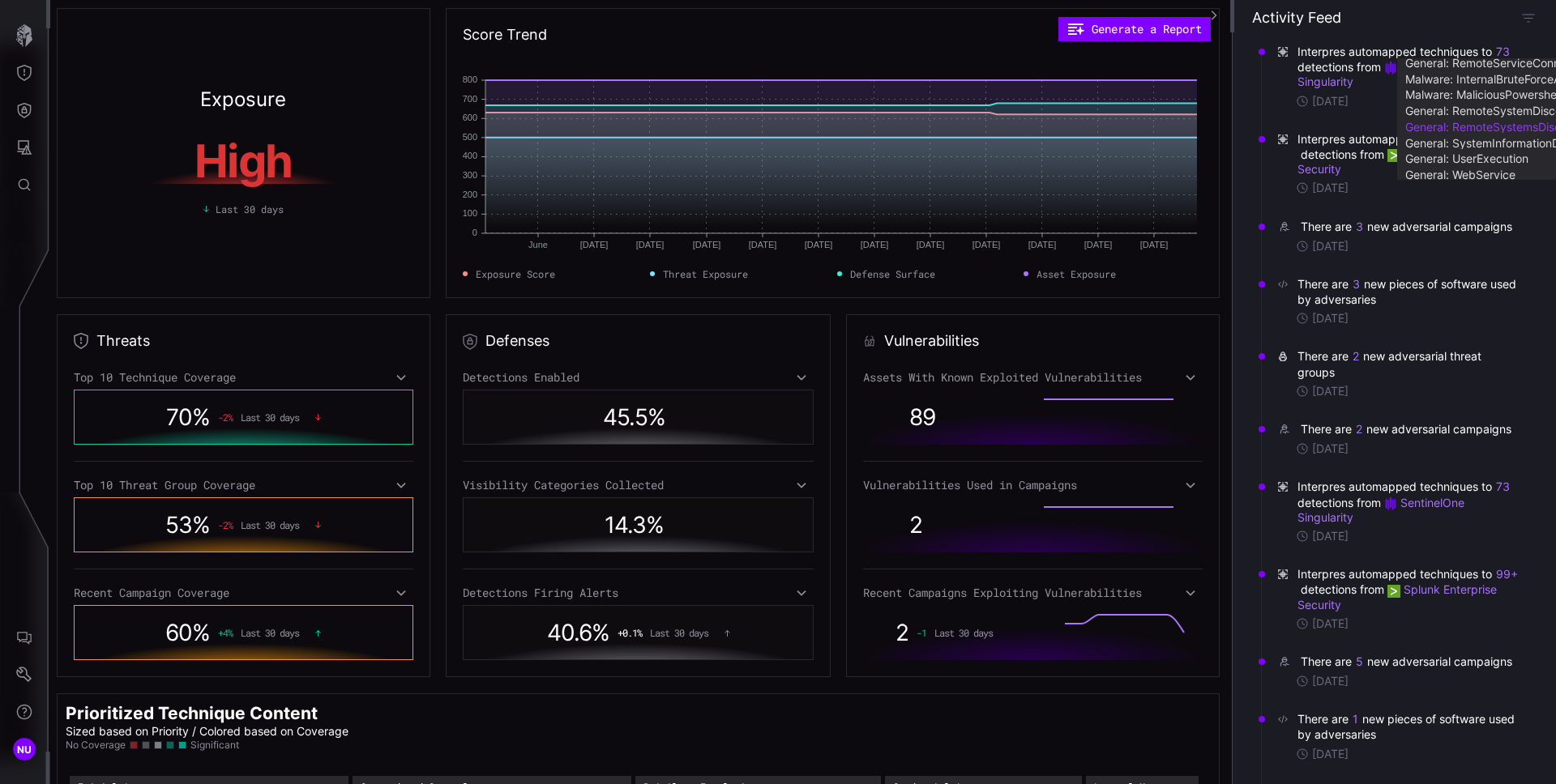
scroll to position [510, 0]
click at [1484, 234] on div "There are 3 new adversarial campaigns" at bounding box center [1407, 226] width 214 height 16
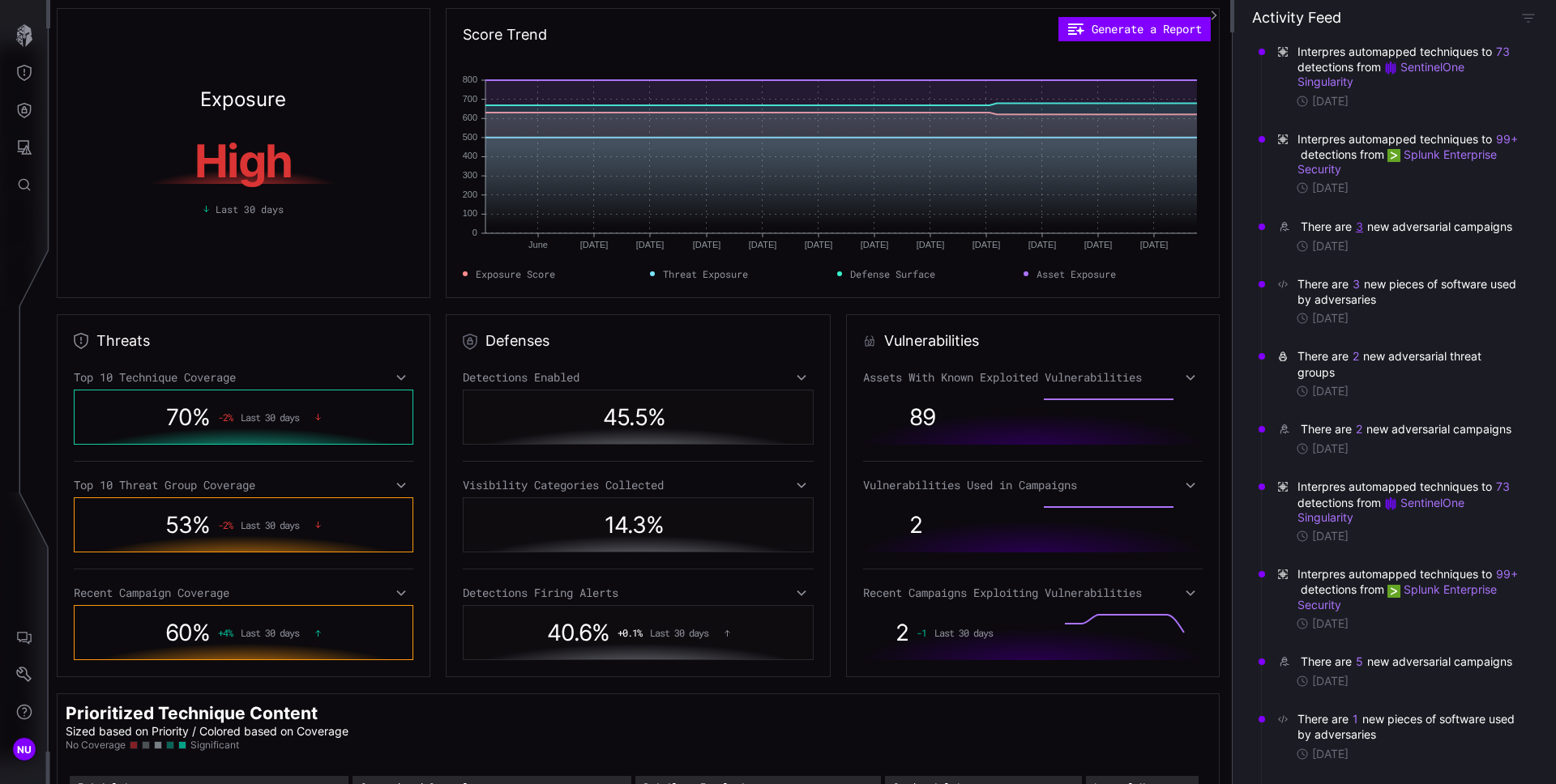
click at [1361, 226] on button "3" at bounding box center [1359, 226] width 9 height 16
click at [1527, 302] on div "Interpres automapped techniques to 73 detections from SentinelOne Singularity 8…" at bounding box center [1395, 408] width 323 height 752
click at [1505, 366] on div "There are 2 new adversarial threat groups" at bounding box center [1409, 364] width 223 height 31
click at [1350, 372] on div "There are 2 new adversarial threat groups" at bounding box center [1409, 364] width 223 height 31
click at [1355, 366] on button "2" at bounding box center [1355, 357] width 8 height 16
